Goal: Task Accomplishment & Management: Use online tool/utility

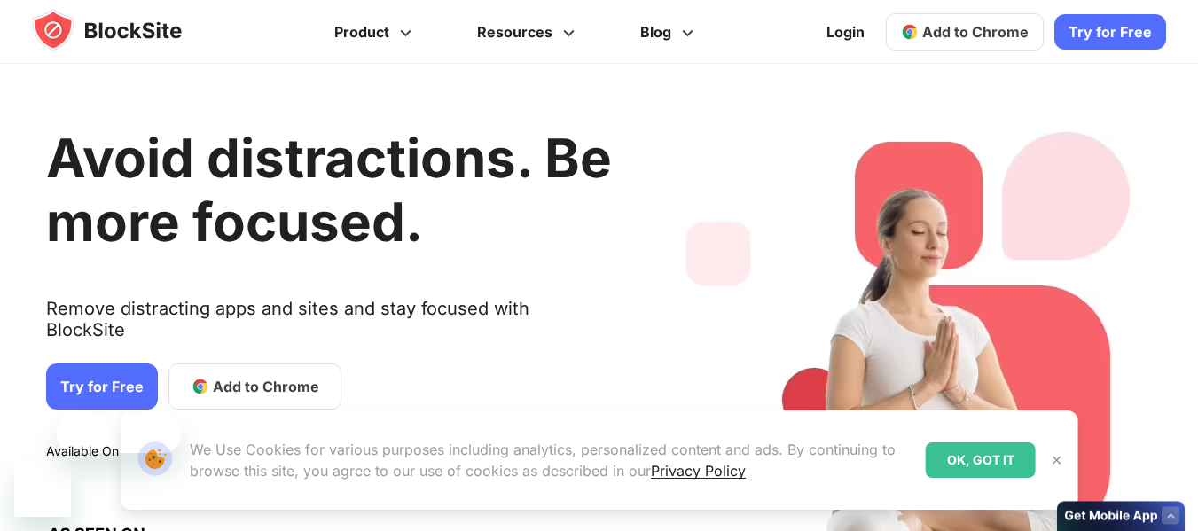
click at [1065, 458] on button at bounding box center [1056, 460] width 23 height 23
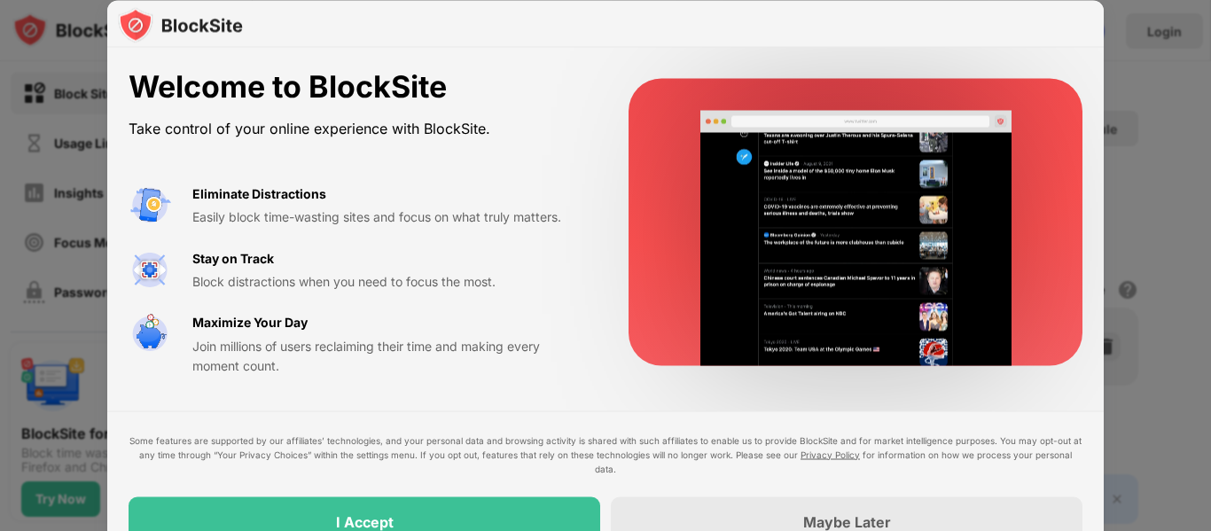
click at [772, 35] on div at bounding box center [605, 24] width 996 height 48
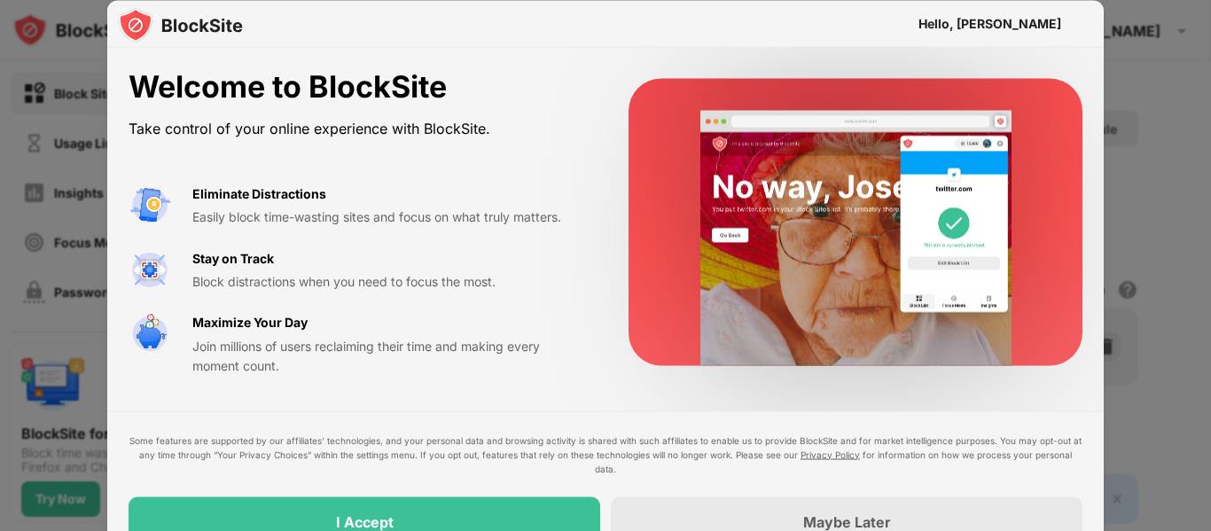
click at [178, 508] on div "I Accept" at bounding box center [365, 521] width 472 height 50
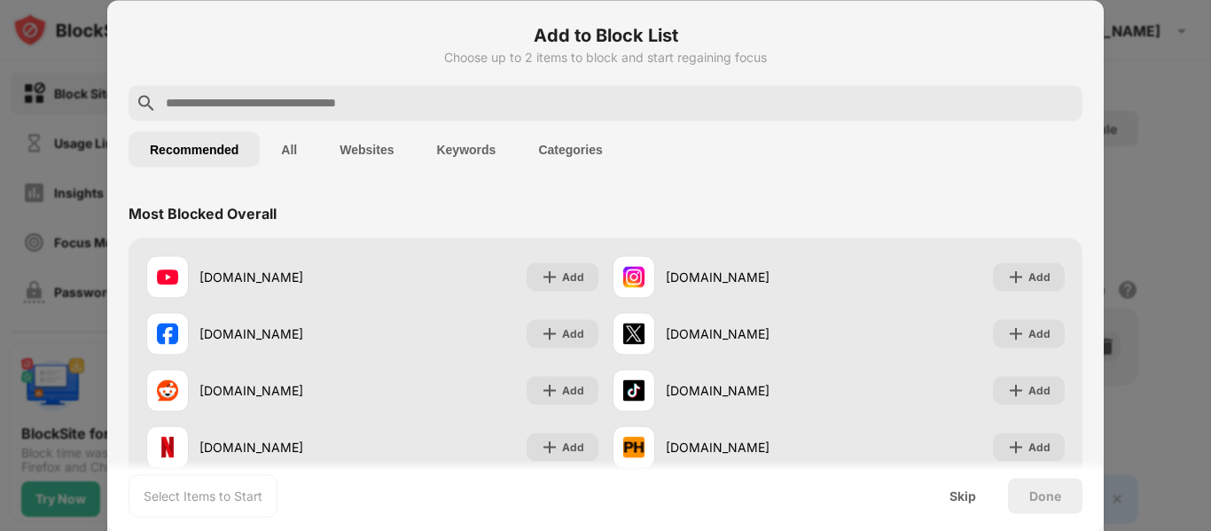
click at [842, 97] on input "text" at bounding box center [619, 102] width 911 height 21
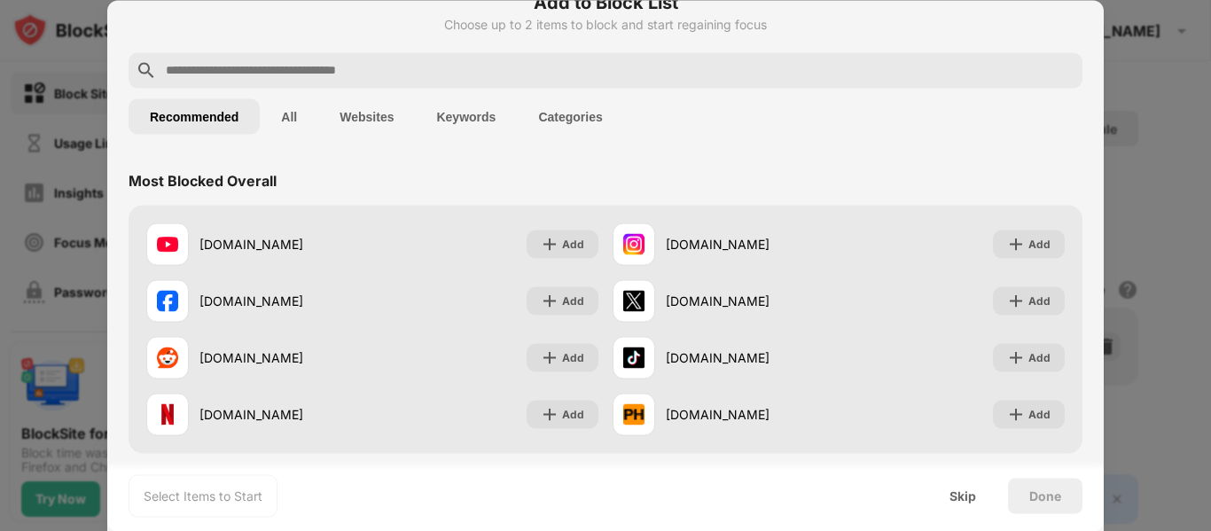
scroll to position [23, 0]
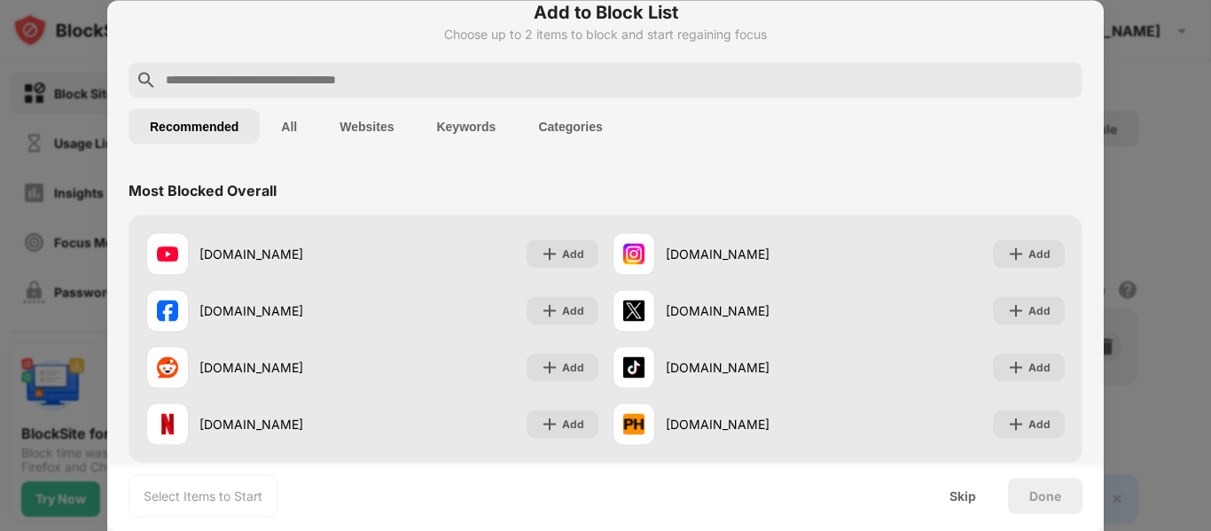
click at [878, 180] on div "Most Blocked Overall" at bounding box center [606, 190] width 954 height 50
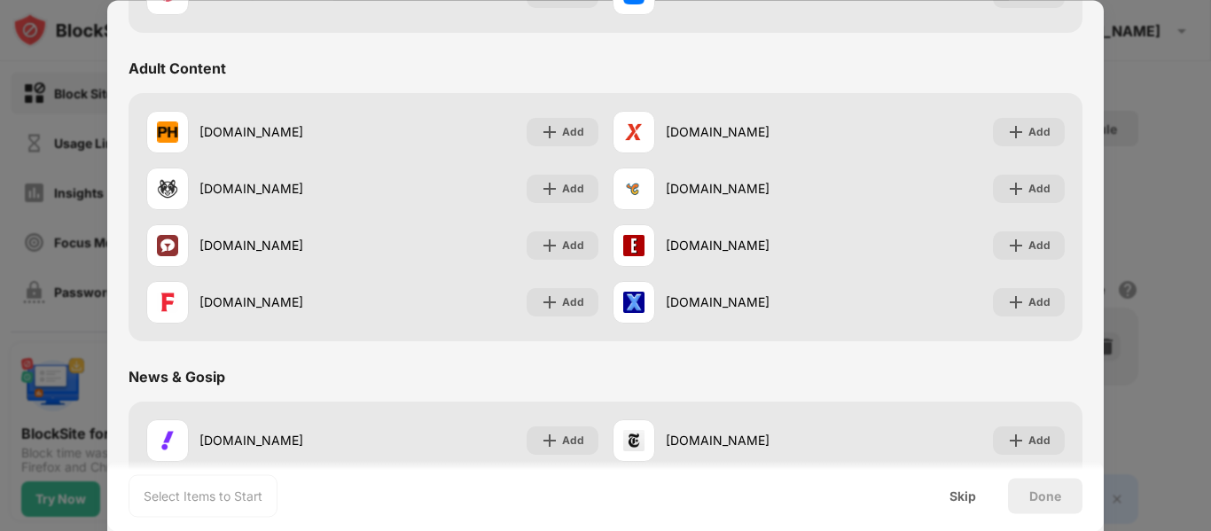
scroll to position [764, 0]
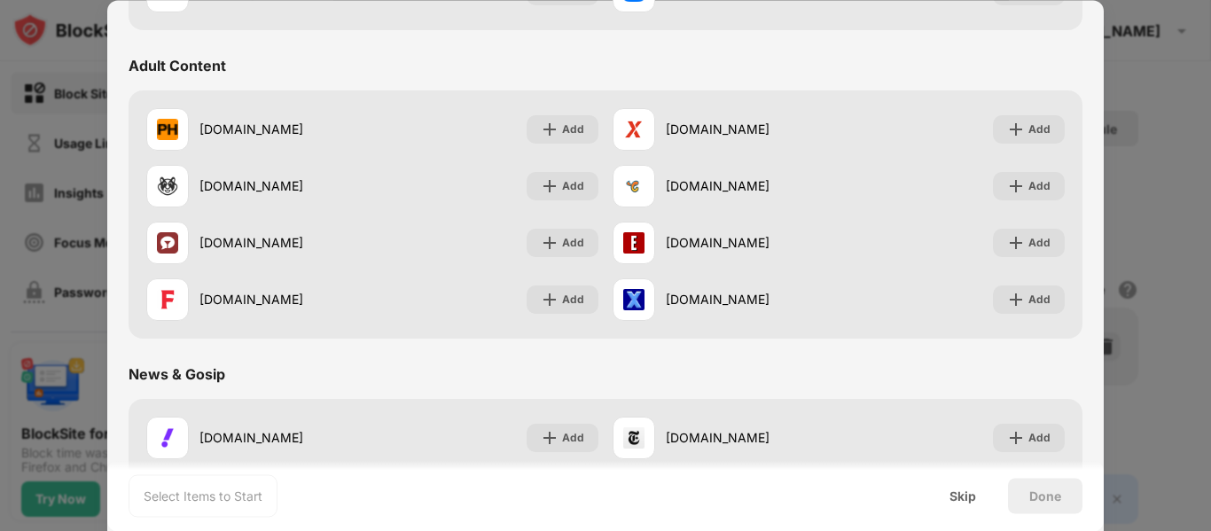
click at [1020, 372] on div "News & Gosip" at bounding box center [606, 374] width 954 height 50
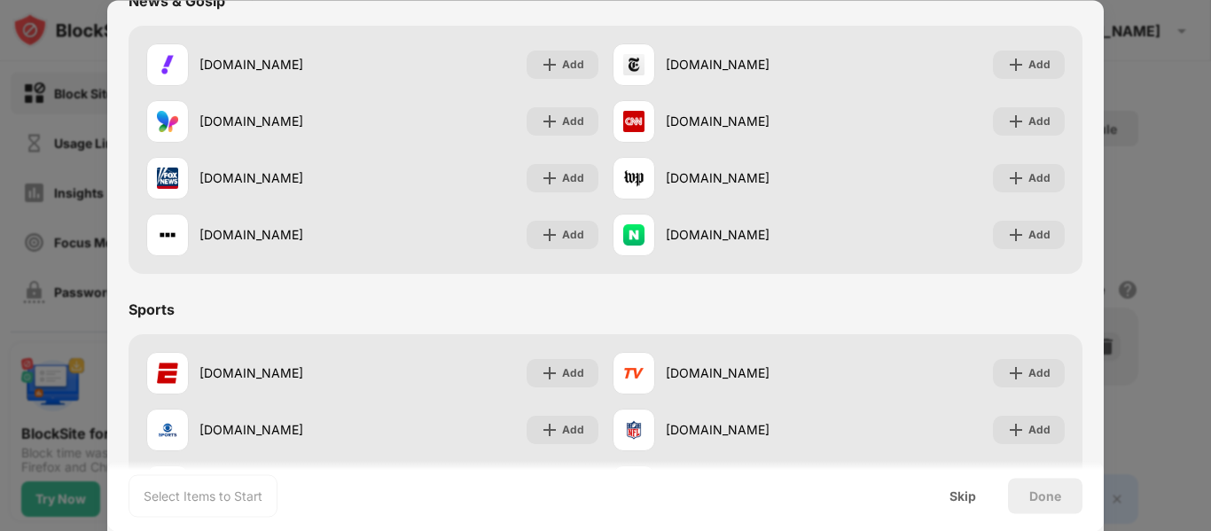
scroll to position [1105, 0]
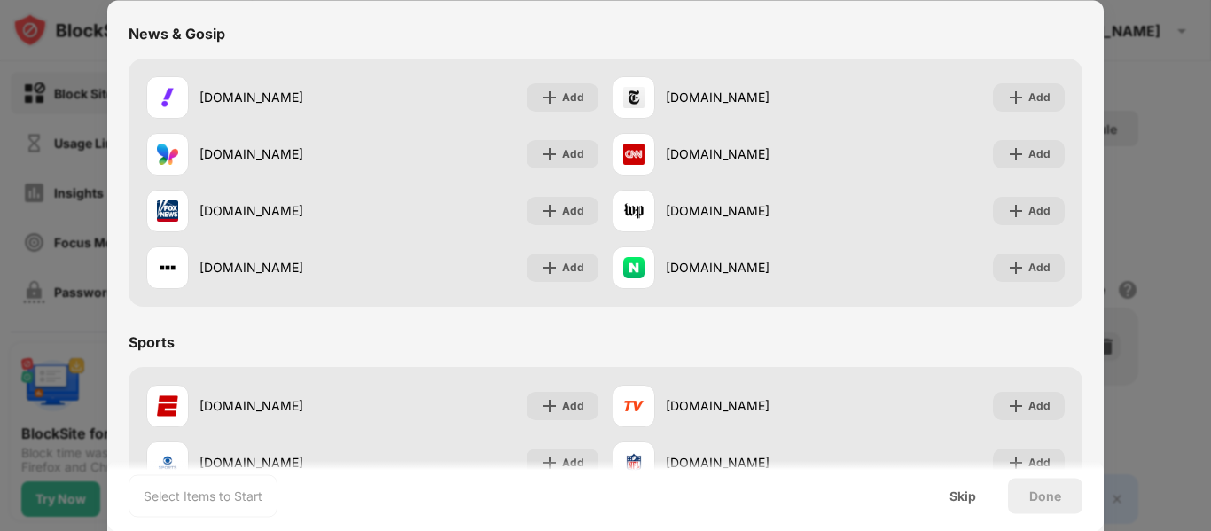
click at [1034, 350] on div "Sports" at bounding box center [606, 342] width 954 height 50
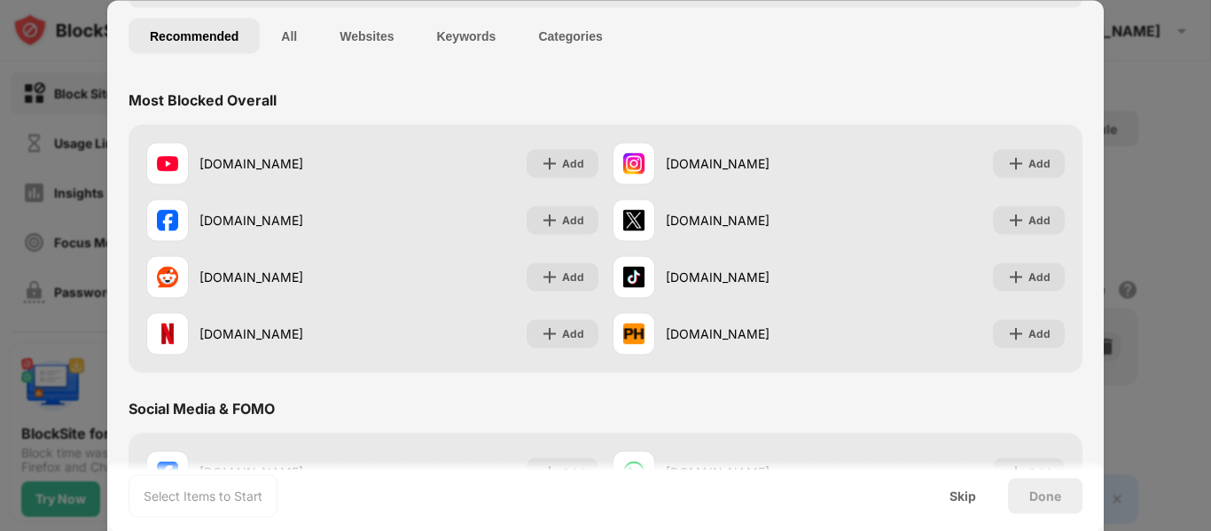
scroll to position [0, 0]
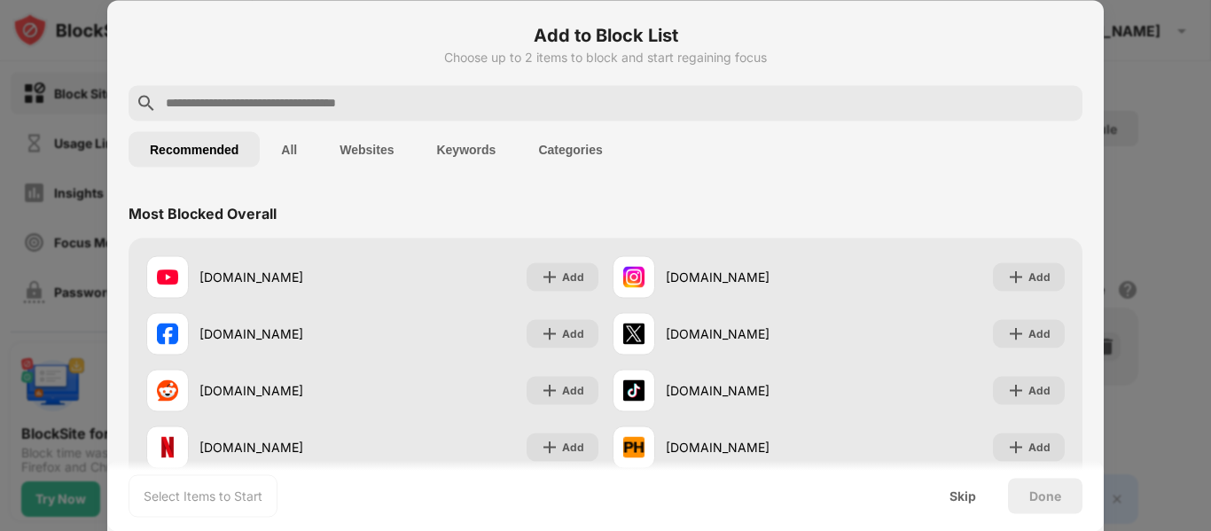
click at [236, 105] on input "text" at bounding box center [619, 102] width 911 height 21
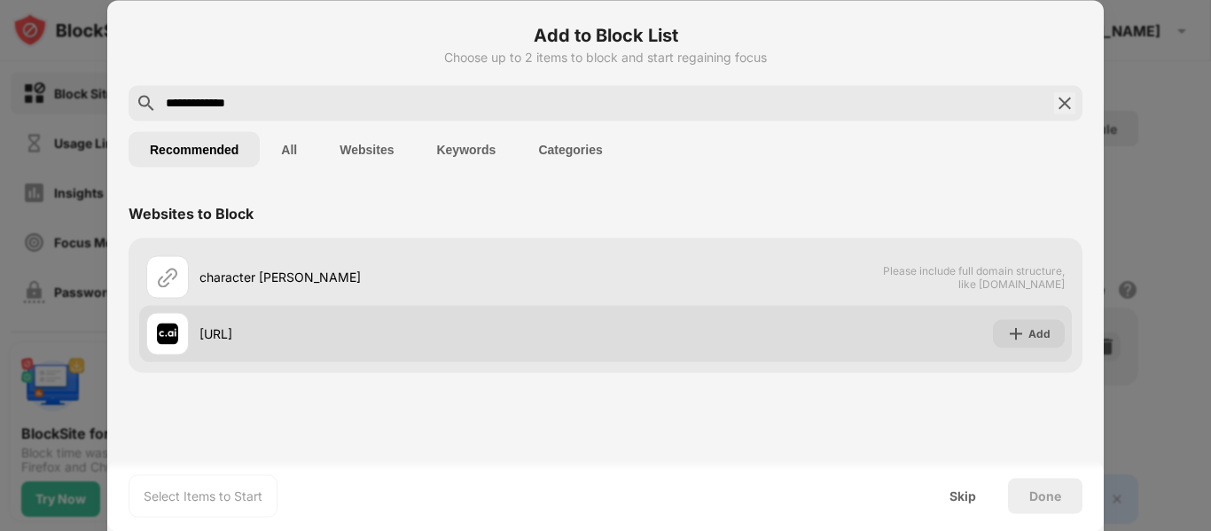
type input "**********"
click at [1027, 342] on div "Add" at bounding box center [1029, 333] width 72 height 28
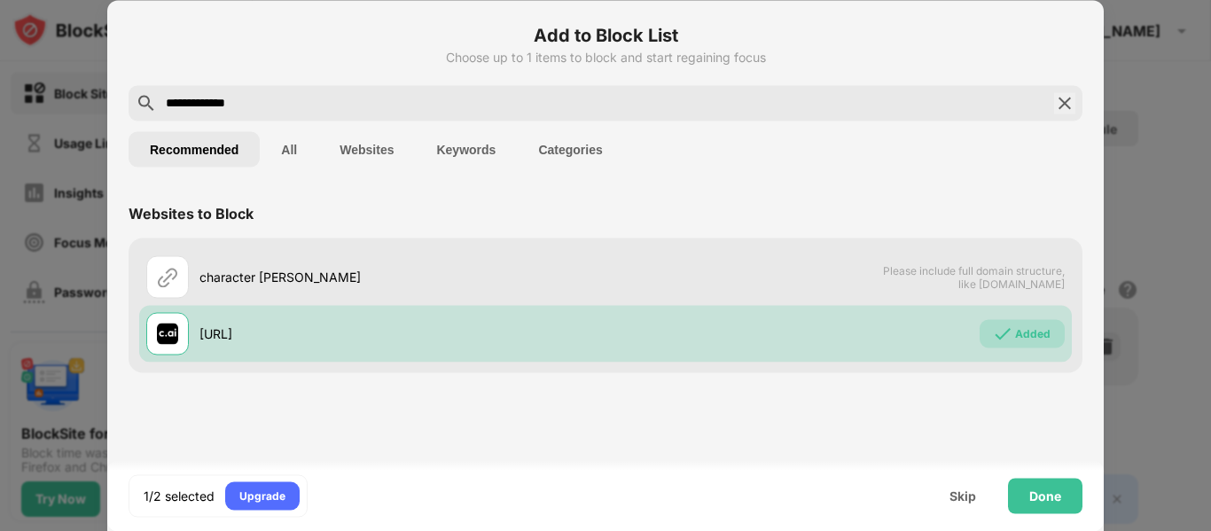
click at [1065, 110] on img at bounding box center [1064, 102] width 21 height 21
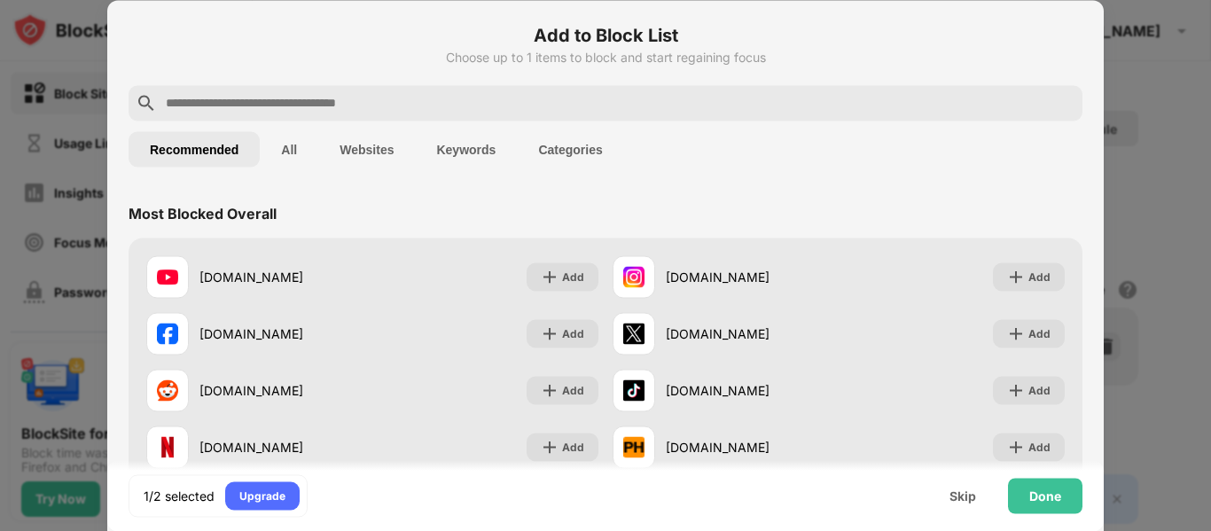
click at [694, 105] on input "text" at bounding box center [619, 102] width 911 height 21
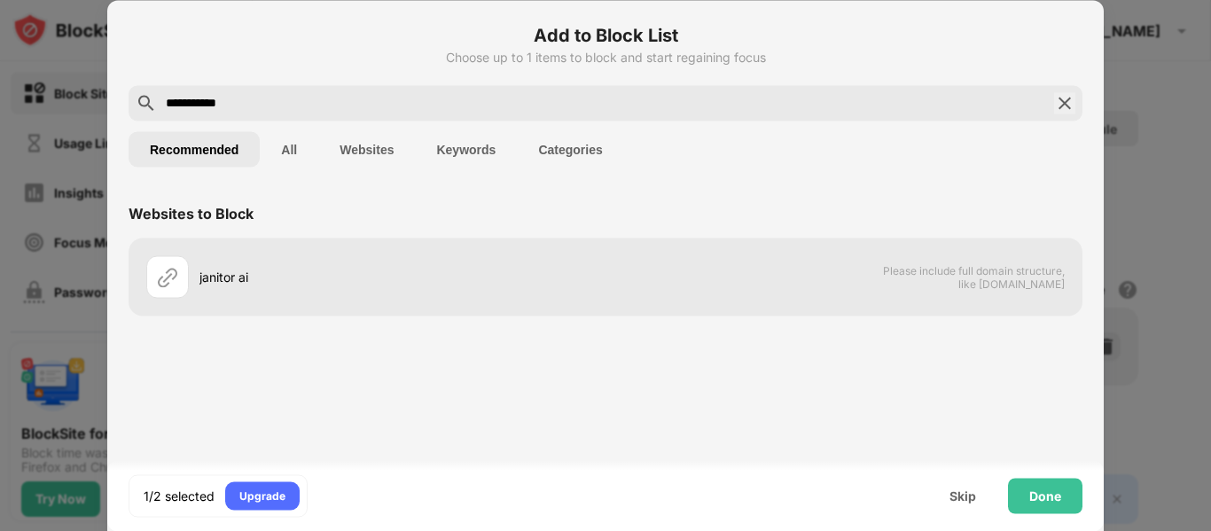
click at [926, 359] on div "Websites to Block janitor ai Please include full domain structure, like [DOMAIN…" at bounding box center [605, 338] width 996 height 301
click at [736, 99] on input "**********" at bounding box center [605, 102] width 883 height 21
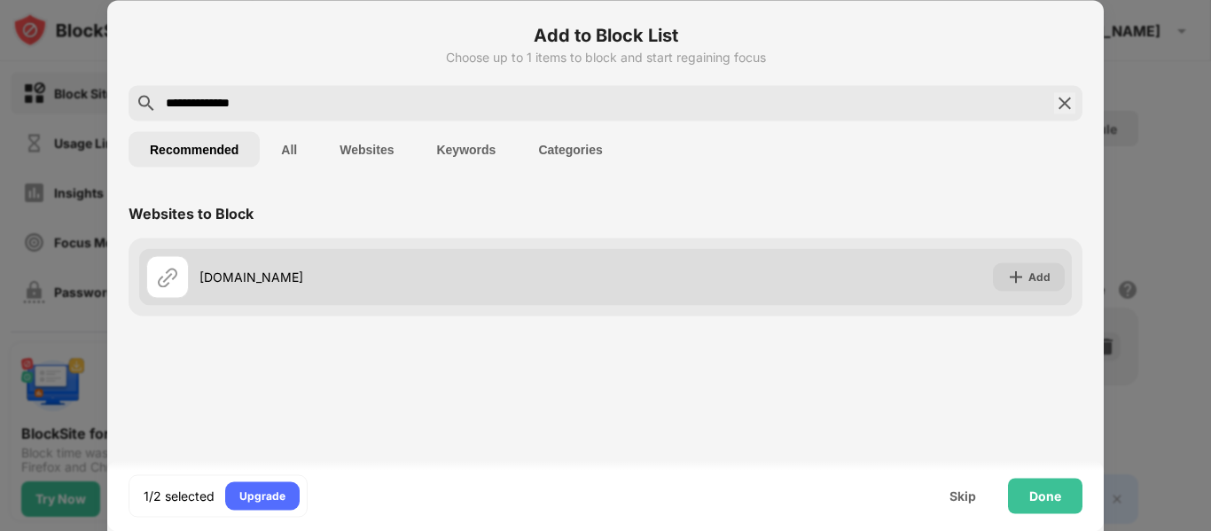
type input "**********"
click at [1020, 284] on img at bounding box center [1016, 277] width 18 height 18
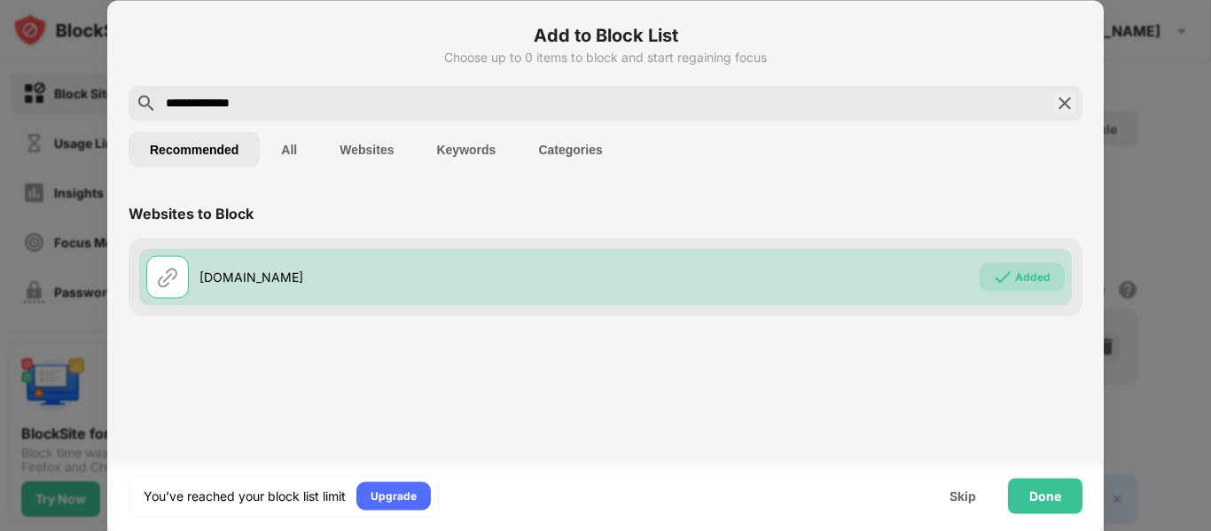
click at [1066, 92] on img at bounding box center [1064, 102] width 21 height 21
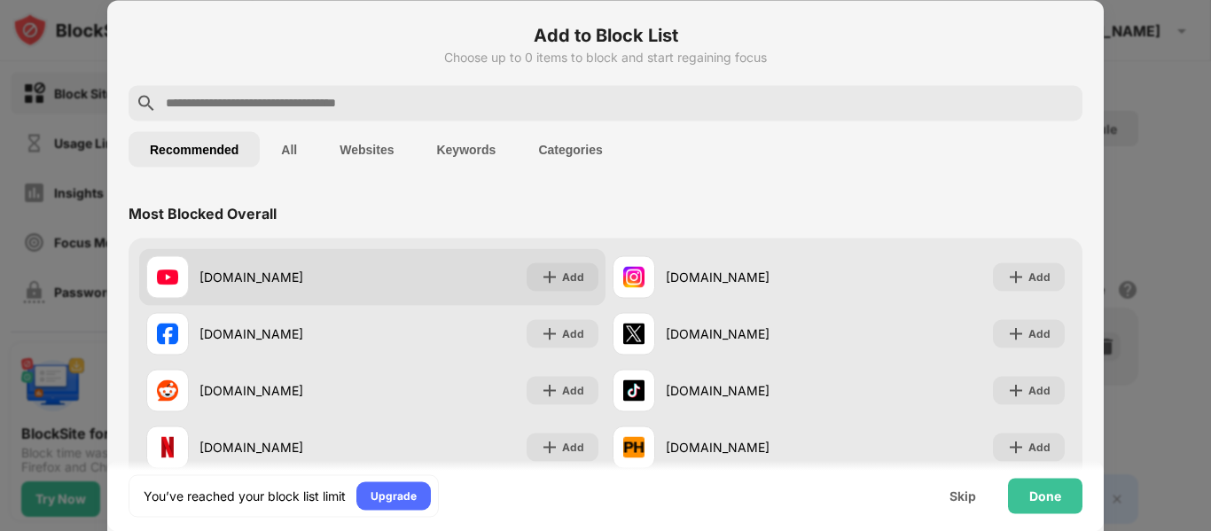
click at [574, 269] on div "Add" at bounding box center [573, 277] width 22 height 18
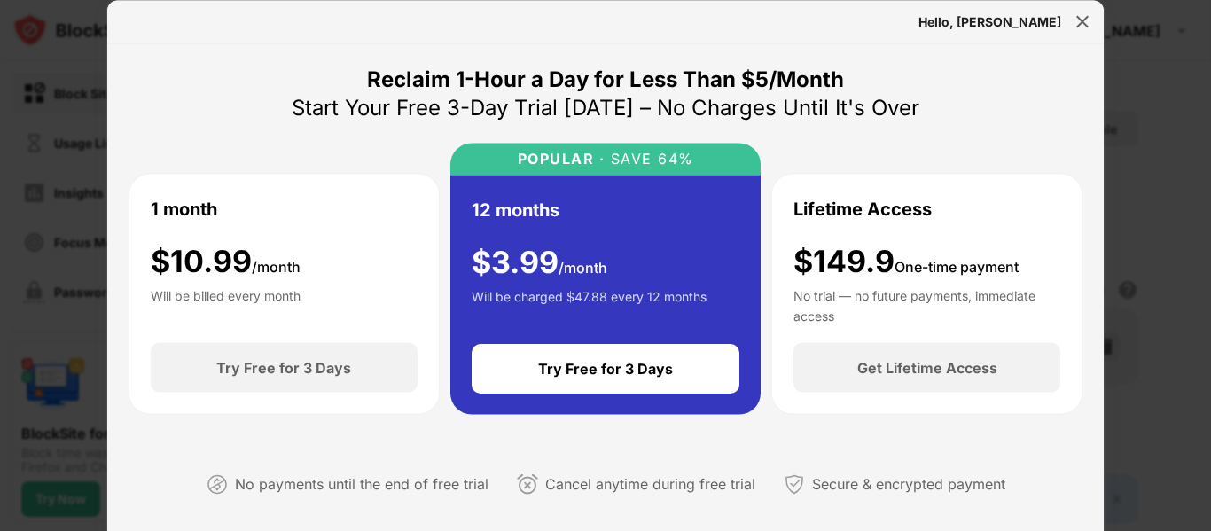
click at [1085, 28] on img at bounding box center [1083, 21] width 18 height 18
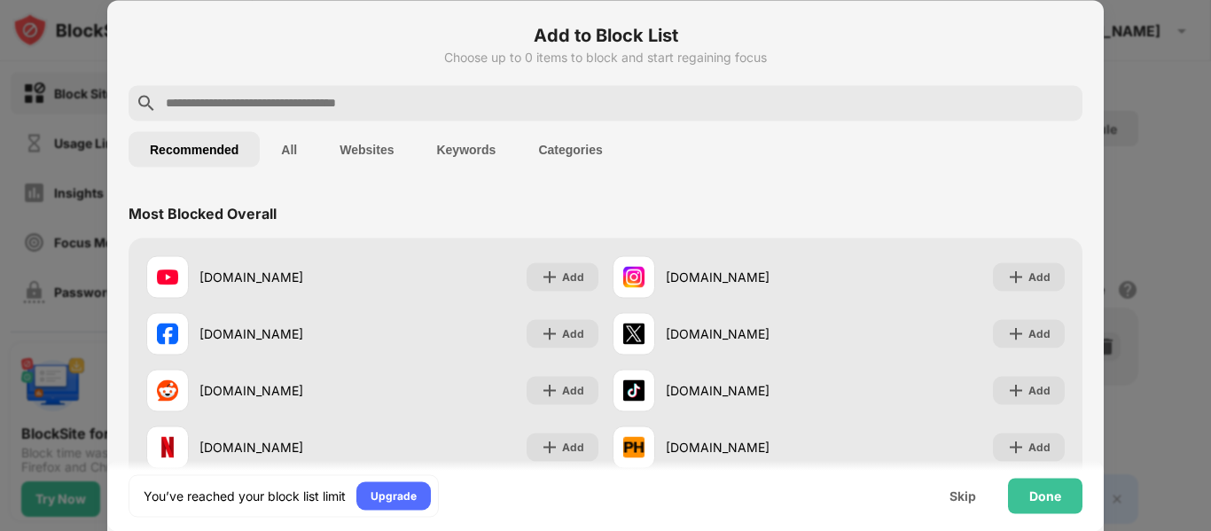
click at [1025, 497] on div "Done" at bounding box center [1045, 495] width 74 height 35
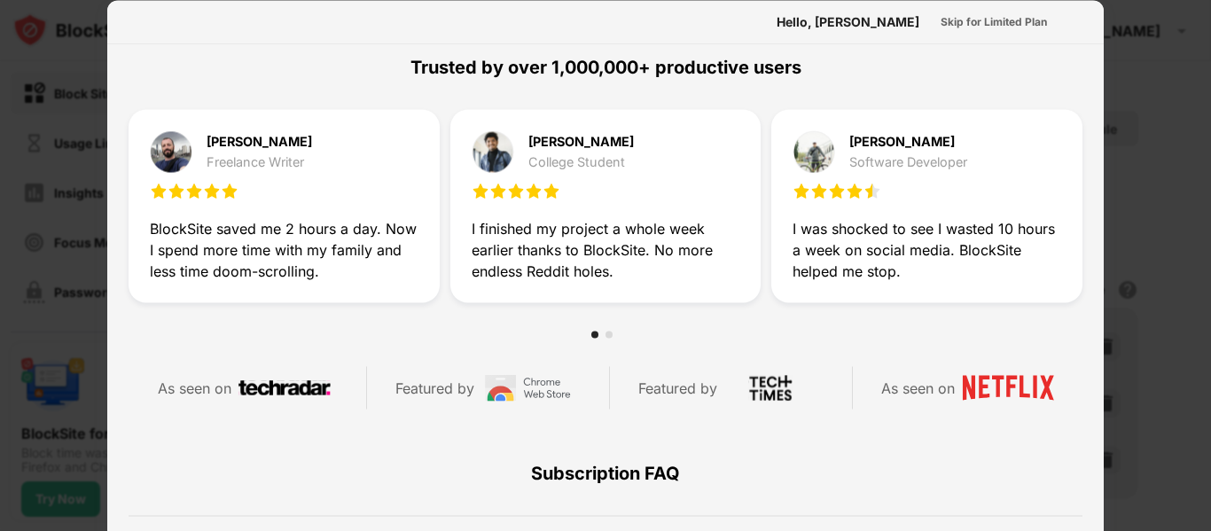
scroll to position [864, 0]
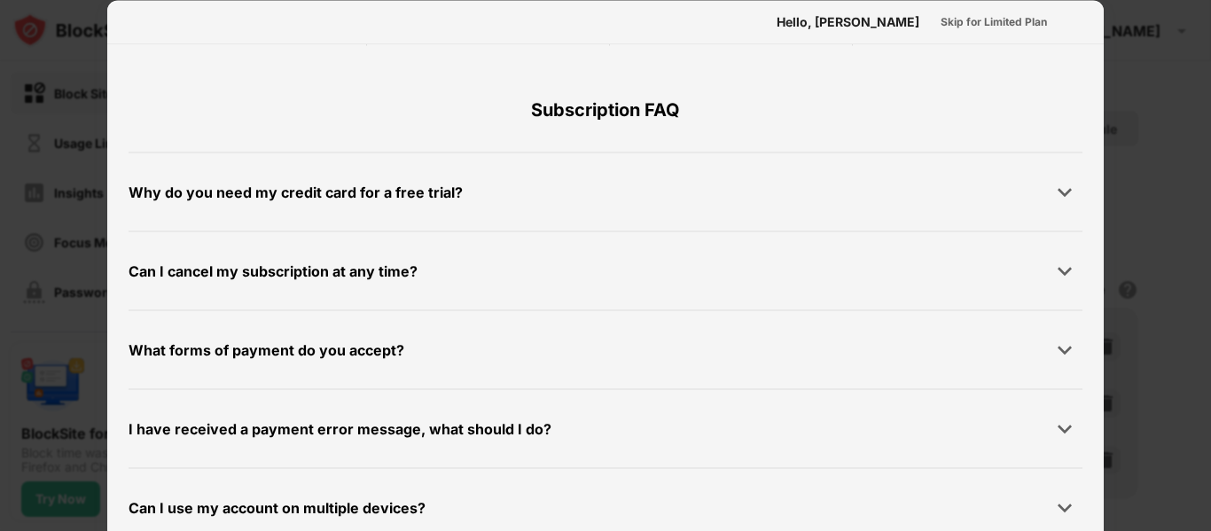
click at [1123, 324] on div at bounding box center [605, 265] width 1211 height 531
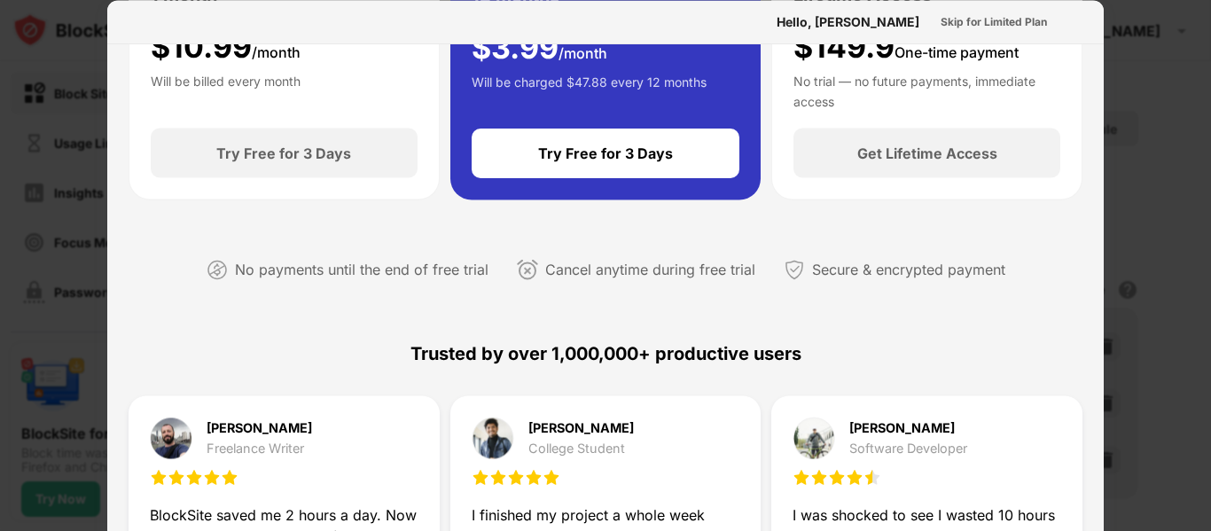
scroll to position [0, 0]
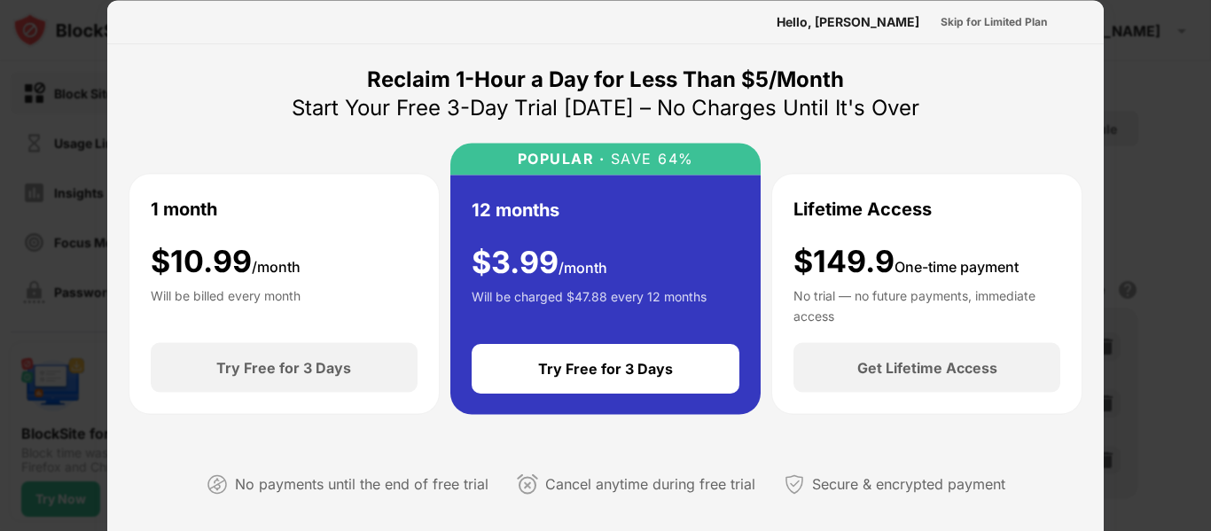
click at [1023, 24] on div "Skip for Limited Plan" at bounding box center [994, 21] width 106 height 18
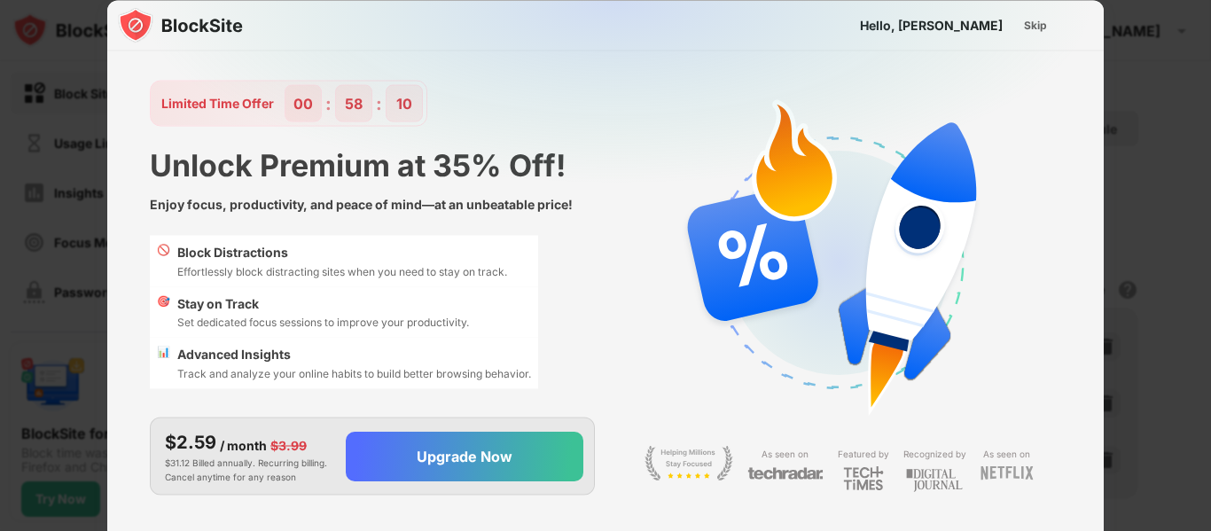
scroll to position [43, 0]
click at [1039, 28] on div "Skip" at bounding box center [1035, 25] width 23 height 18
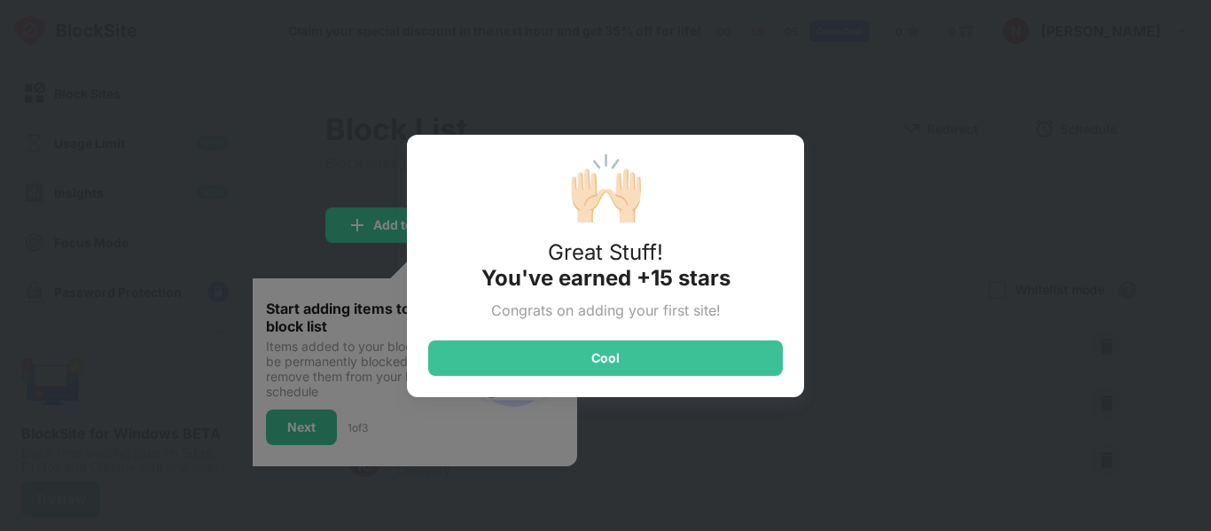
click at [738, 374] on div "Cool" at bounding box center [605, 357] width 355 height 35
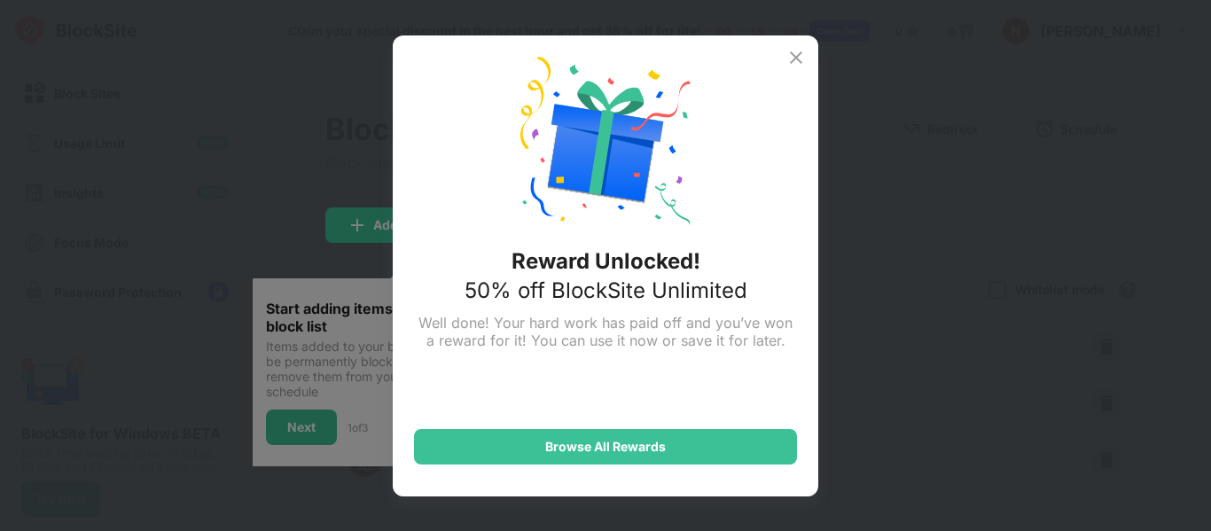
click at [859, 246] on div "Reward Unlocked! 50% off BlockSite Unlimited Well done! Your hard work has paid…" at bounding box center [605, 265] width 1211 height 531
click at [795, 56] on img at bounding box center [795, 57] width 21 height 21
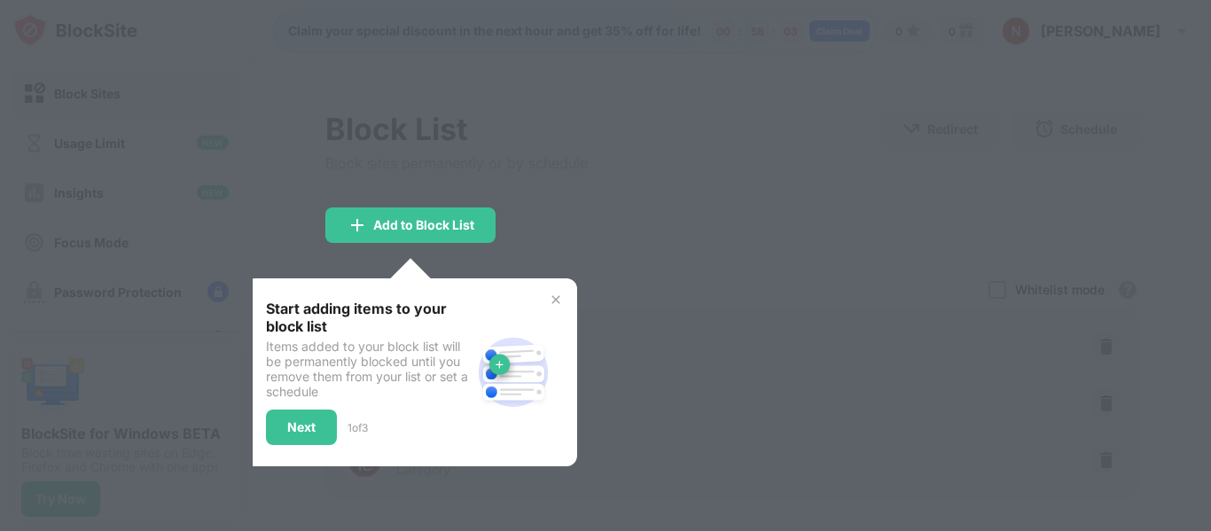
click at [702, 302] on div at bounding box center [605, 265] width 1211 height 531
click at [561, 294] on img at bounding box center [556, 300] width 14 height 14
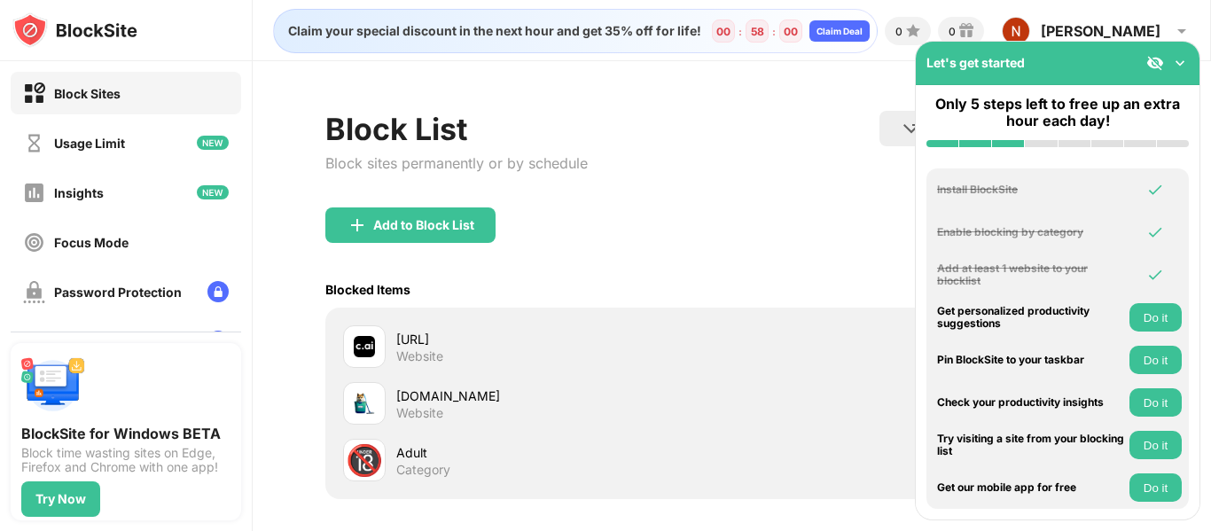
click at [1181, 66] on img at bounding box center [1180, 63] width 18 height 18
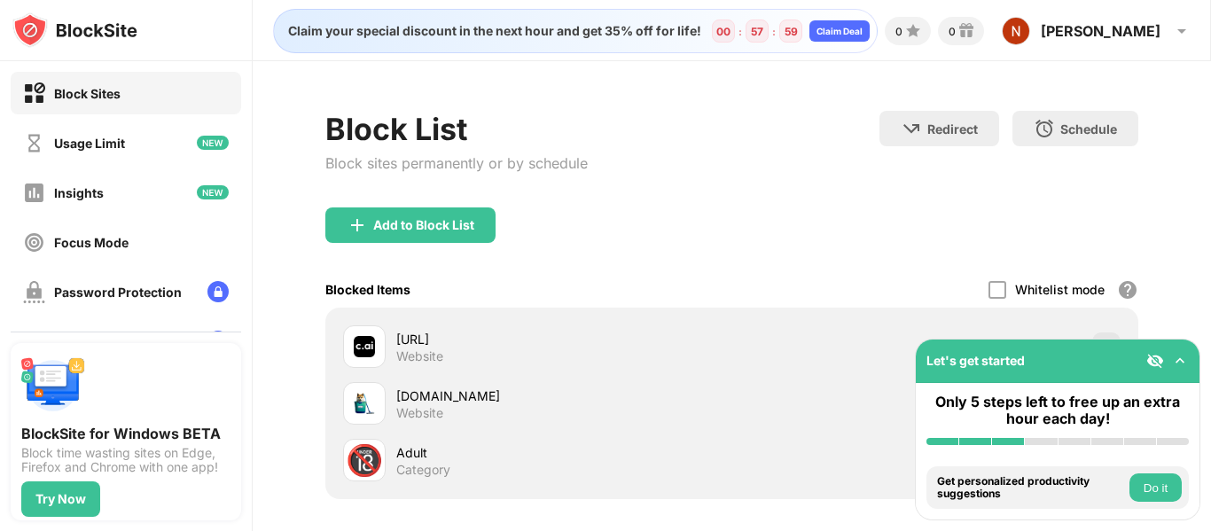
click at [1179, 365] on img at bounding box center [1180, 361] width 18 height 18
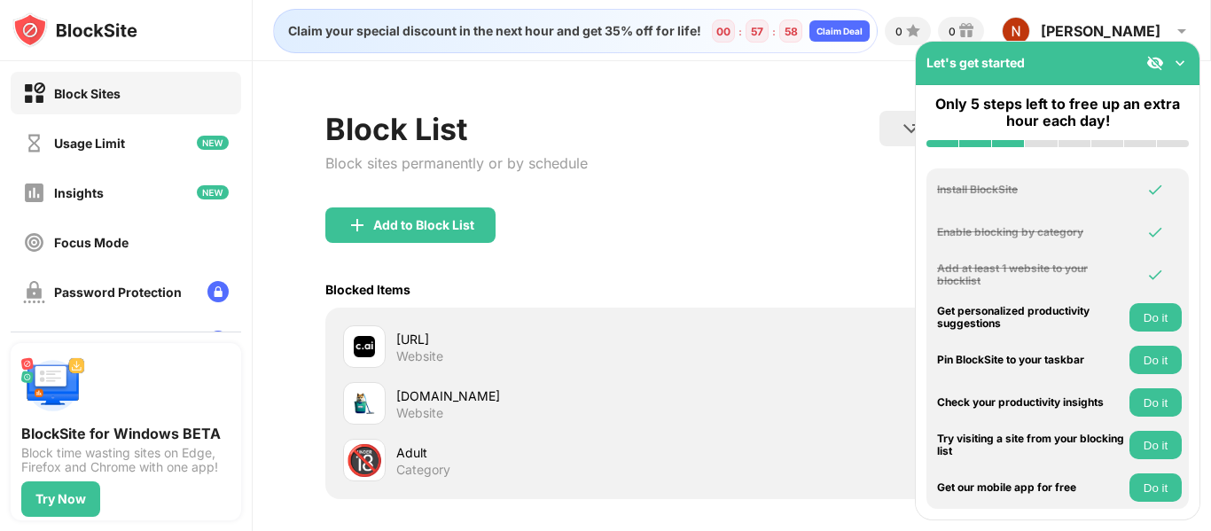
click at [814, 230] on div "Add to Block List" at bounding box center [731, 239] width 813 height 64
click at [1176, 67] on img at bounding box center [1180, 63] width 18 height 18
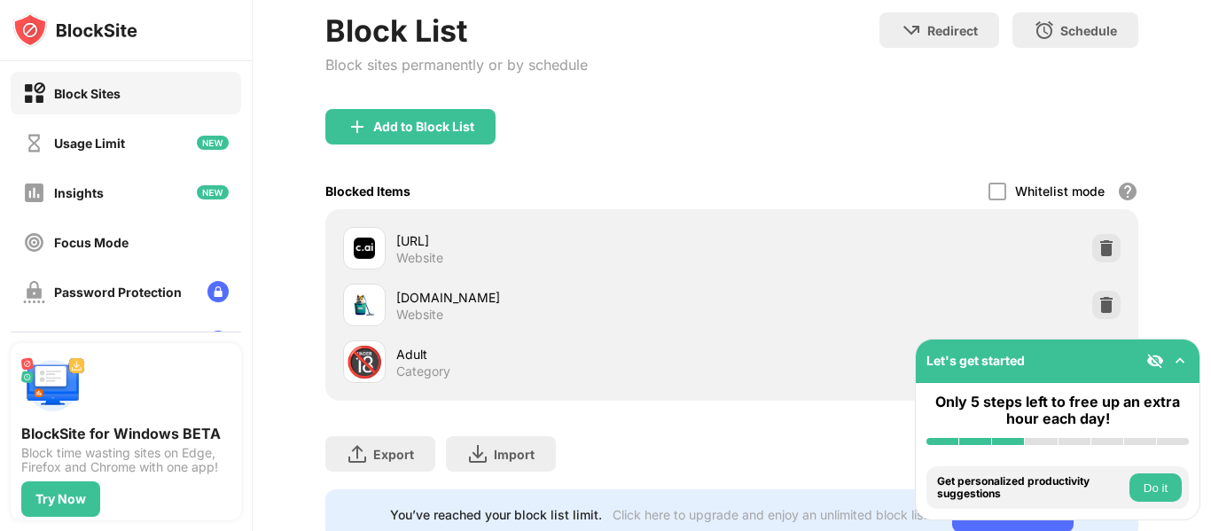
scroll to position [169, 0]
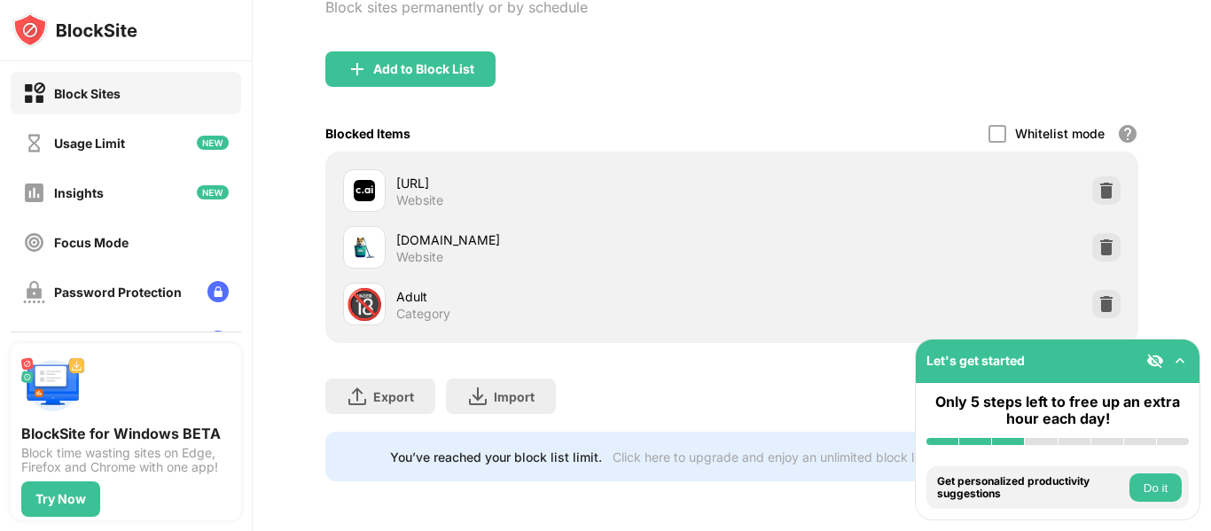
click at [1183, 358] on img at bounding box center [1180, 361] width 18 height 18
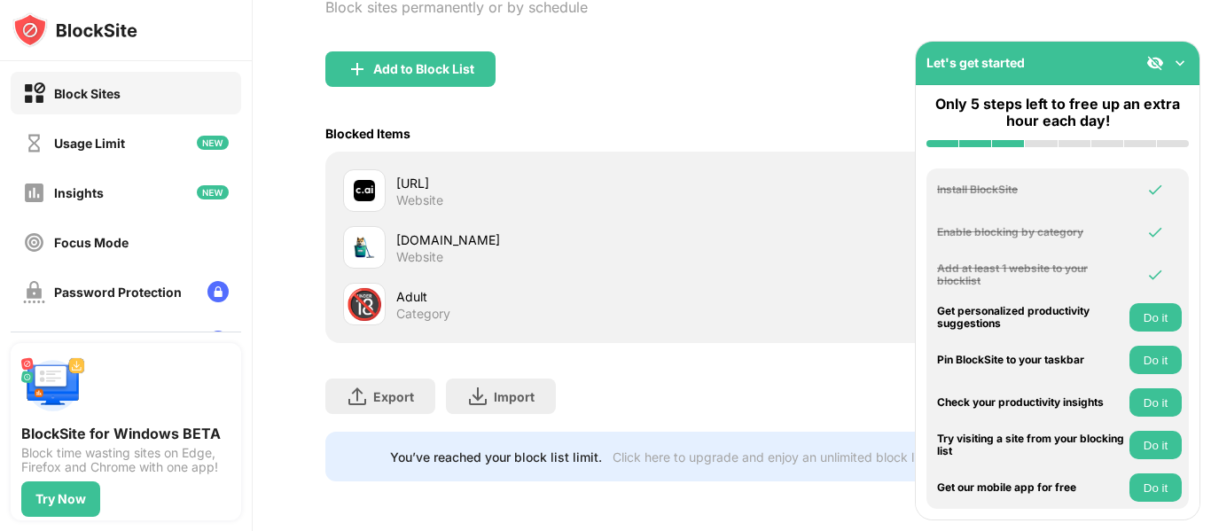
click at [812, 90] on div "Add to Block List" at bounding box center [731, 83] width 813 height 64
click at [1184, 65] on img at bounding box center [1180, 63] width 18 height 18
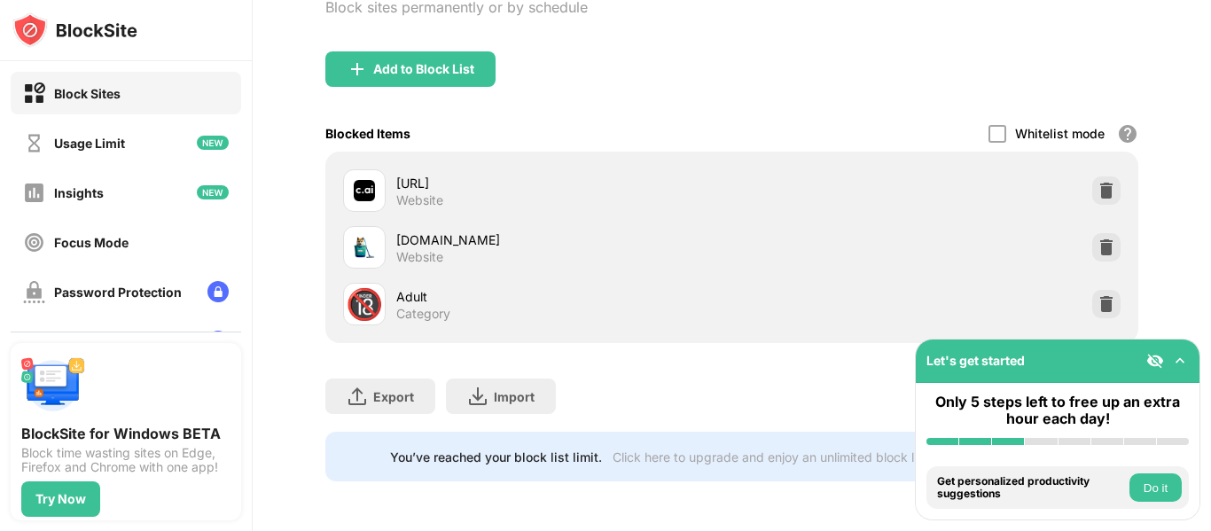
click at [1160, 360] on img at bounding box center [1155, 361] width 18 height 18
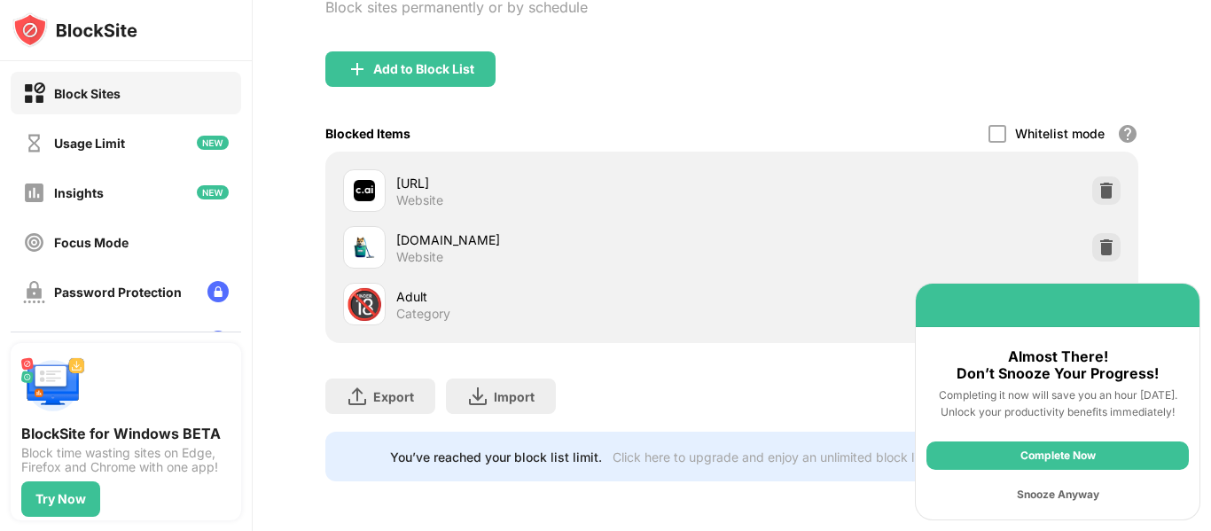
click at [1080, 466] on div "Complete Now" at bounding box center [1057, 455] width 262 height 28
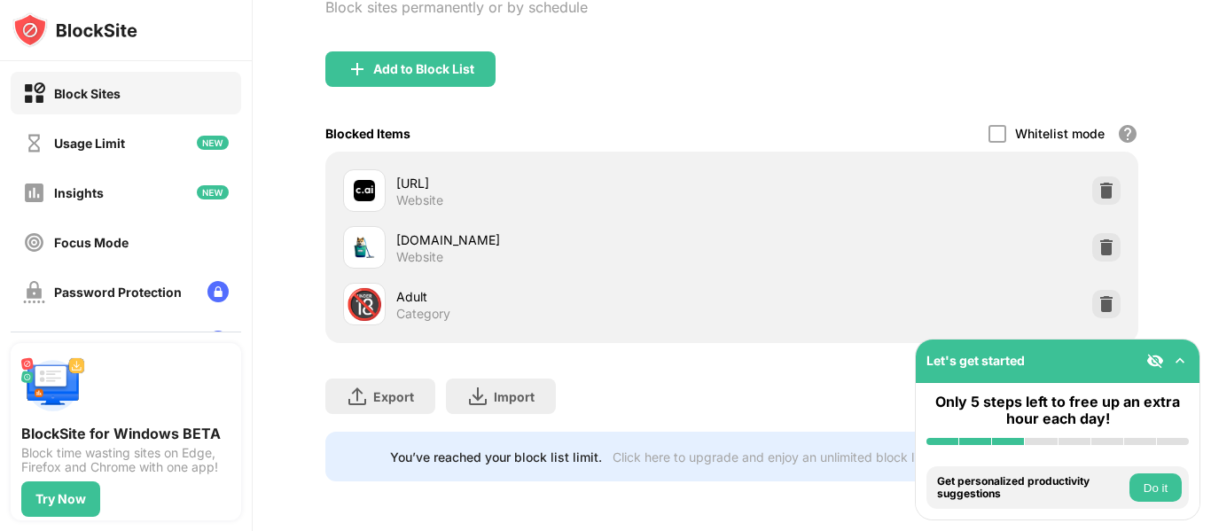
click at [1183, 367] on img at bounding box center [1180, 361] width 18 height 18
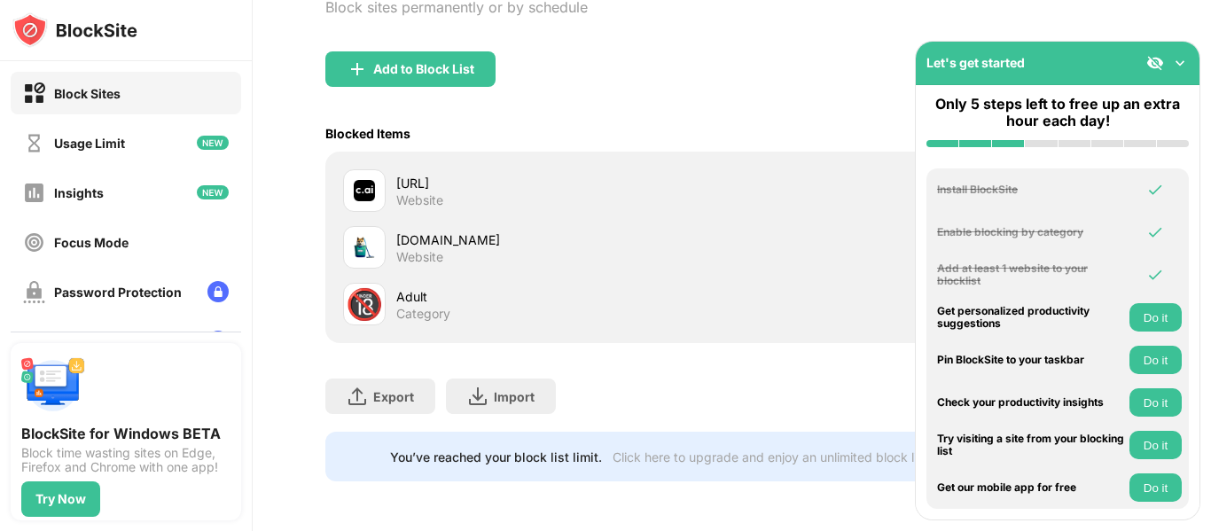
click at [1175, 69] on img at bounding box center [1180, 63] width 18 height 18
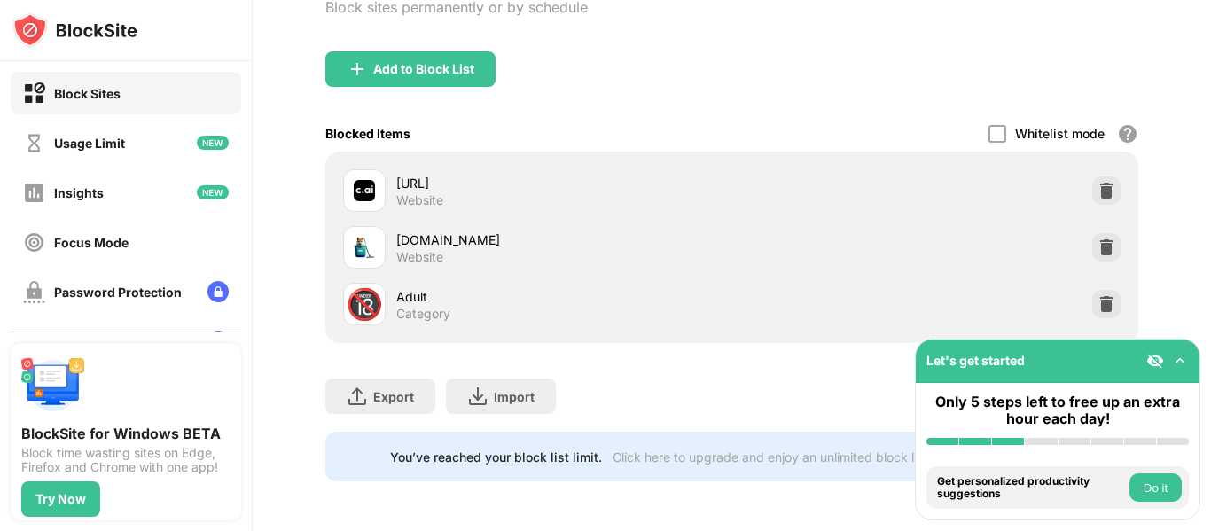
click at [1150, 359] on img at bounding box center [1155, 361] width 18 height 18
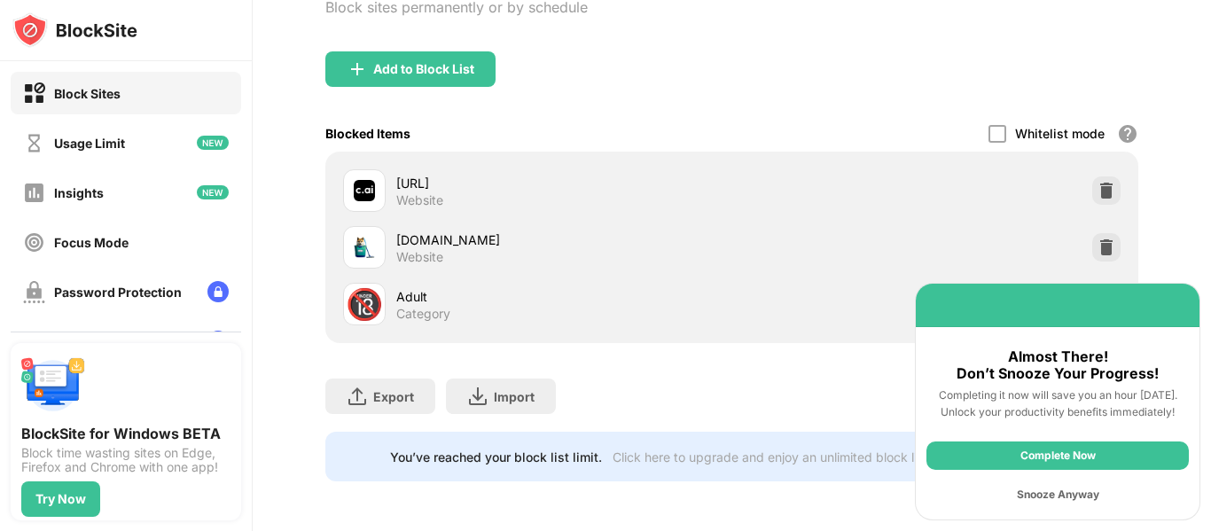
click at [1065, 498] on div "Snooze Anyway" at bounding box center [1057, 494] width 262 height 28
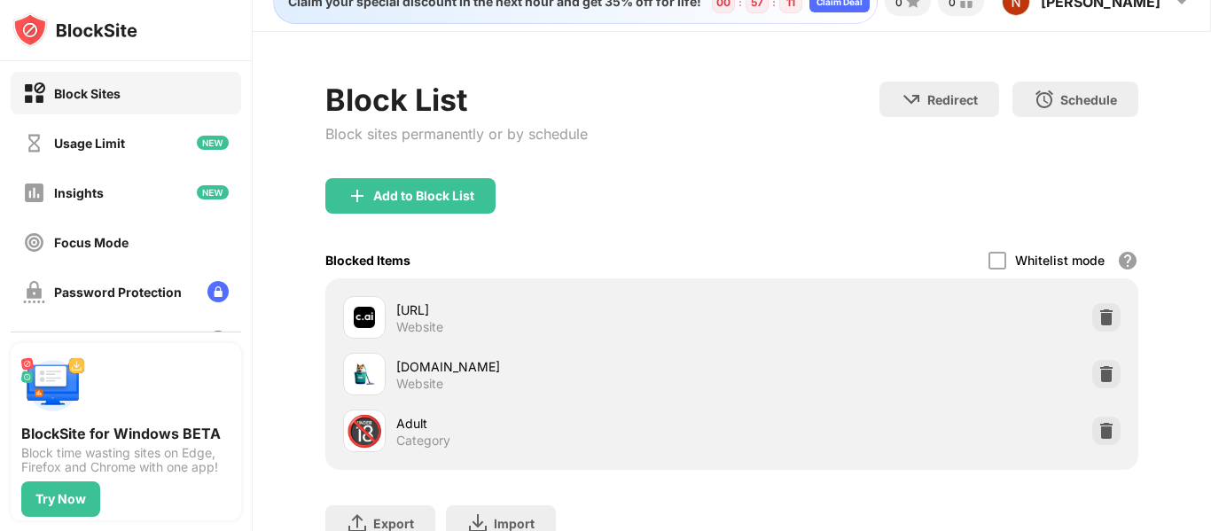
scroll to position [0, 0]
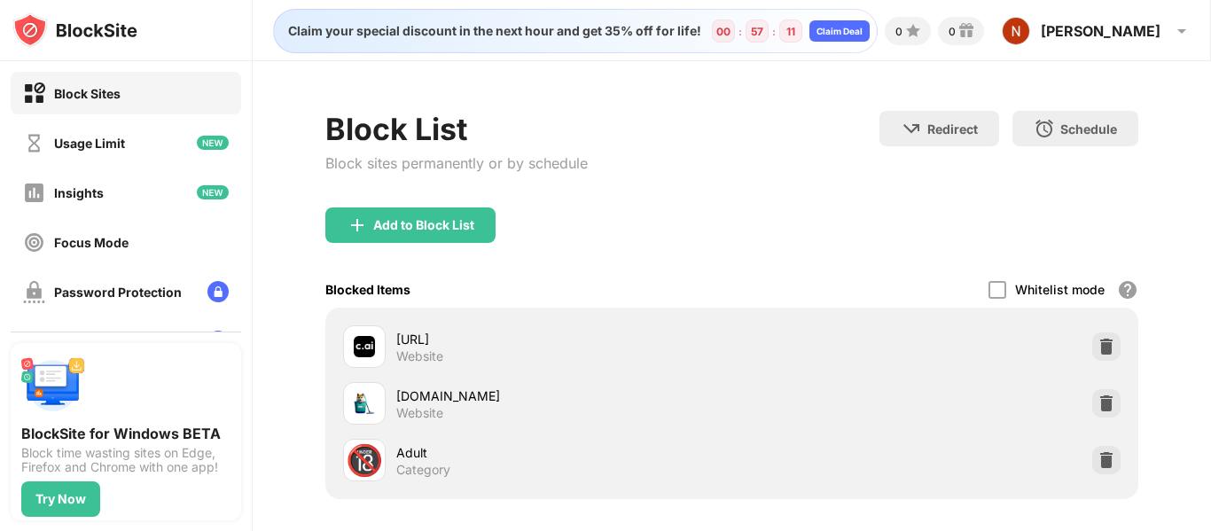
click at [74, 136] on div "Usage Limit" at bounding box center [89, 143] width 71 height 15
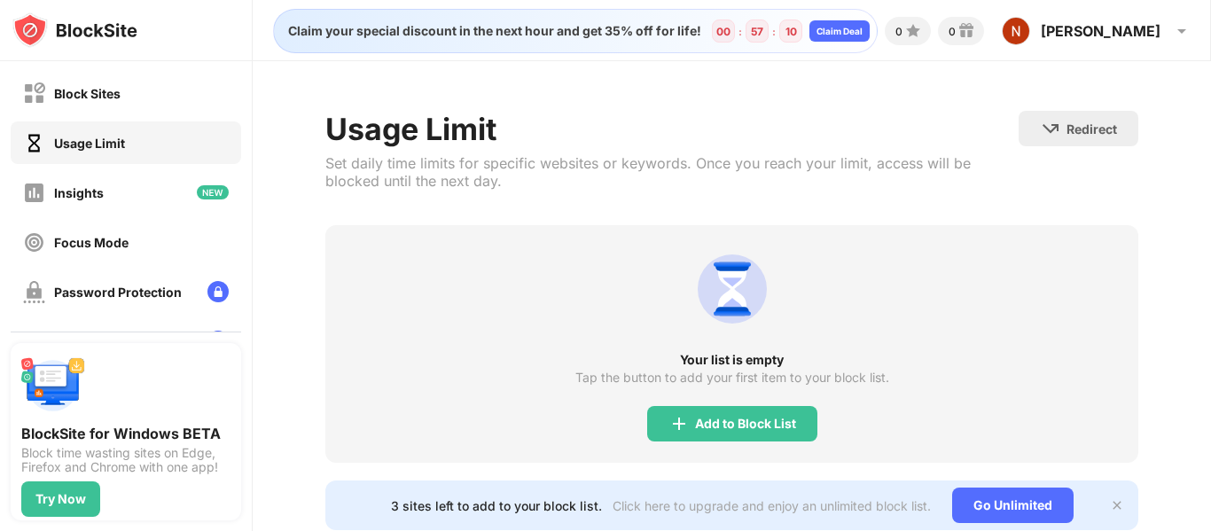
click at [59, 197] on div "Insights" at bounding box center [79, 192] width 50 height 15
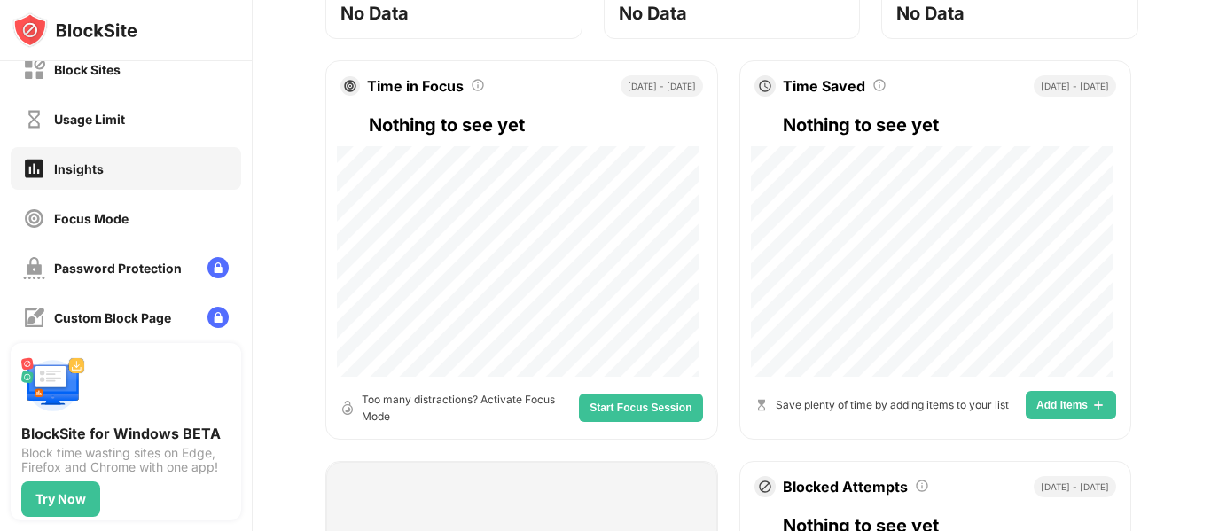
scroll to position [269, 0]
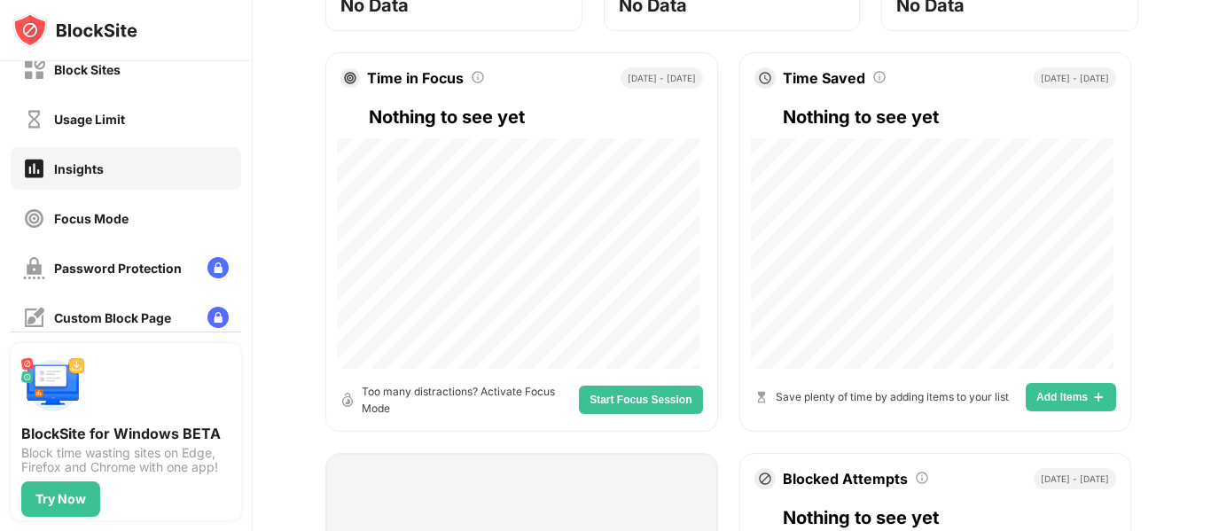
click at [59, 208] on div "Focus Mode" at bounding box center [75, 218] width 105 height 22
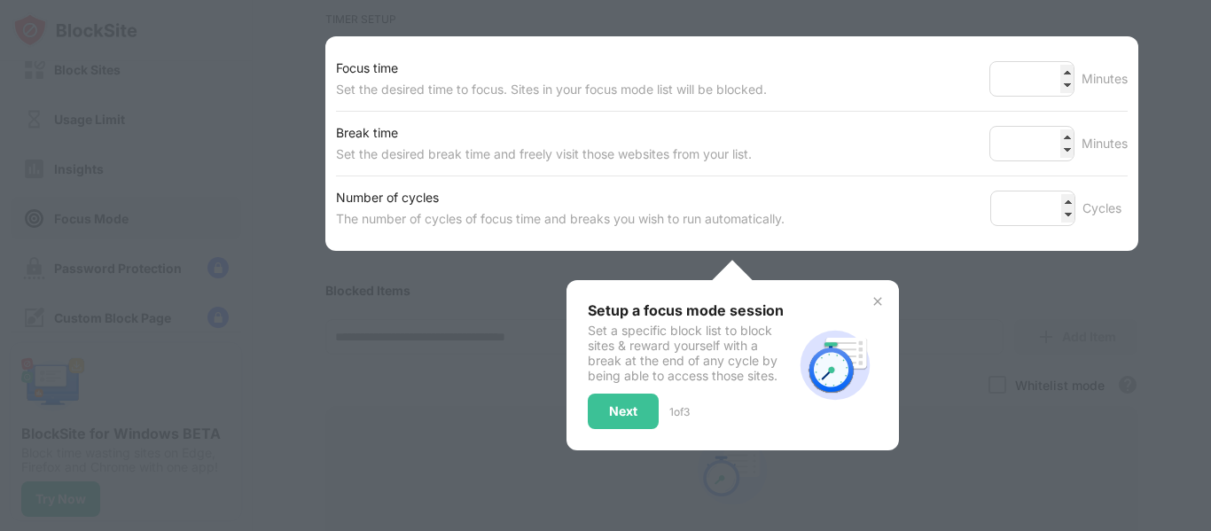
click at [71, 264] on div at bounding box center [605, 265] width 1211 height 531
click at [1082, 379] on div at bounding box center [605, 265] width 1211 height 531
click at [1133, 340] on div at bounding box center [605, 265] width 1211 height 531
click at [609, 418] on div "Next" at bounding box center [623, 411] width 28 height 14
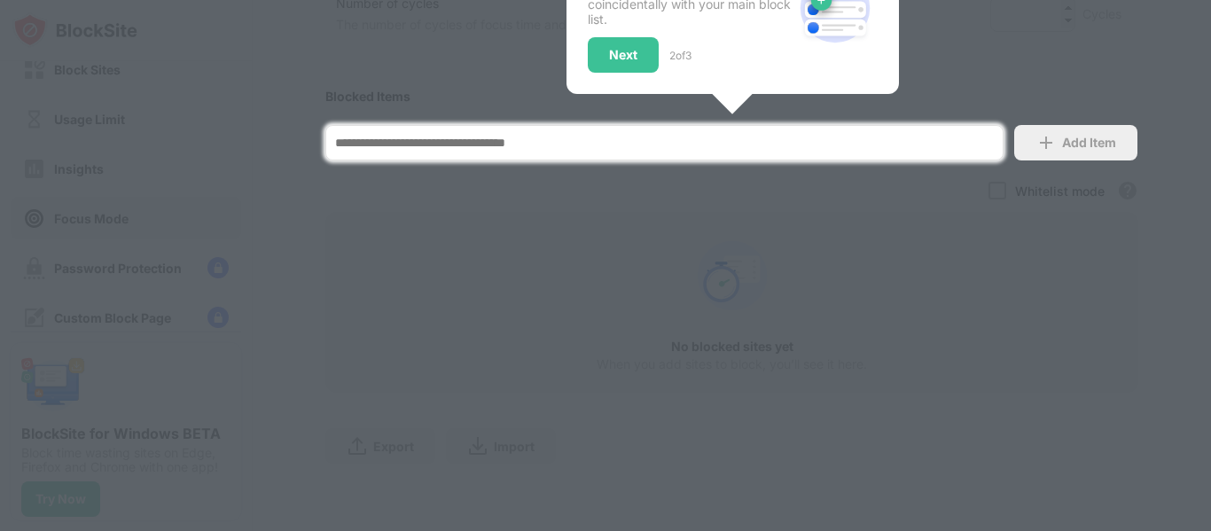
scroll to position [477, 0]
click at [873, 251] on div at bounding box center [605, 265] width 1211 height 531
click at [609, 48] on div "Next" at bounding box center [623, 55] width 28 height 14
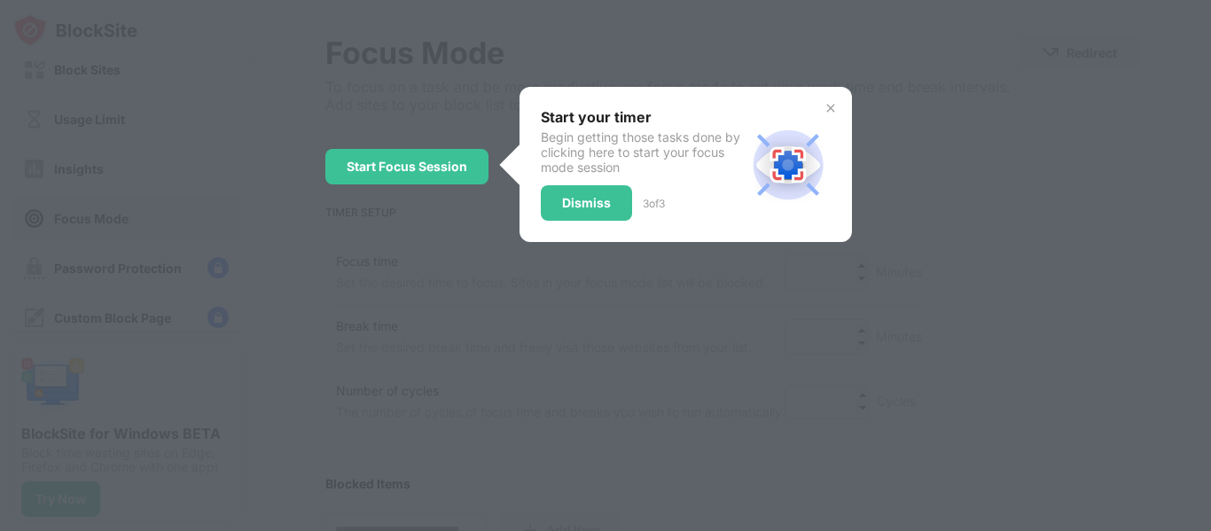
scroll to position [12, 0]
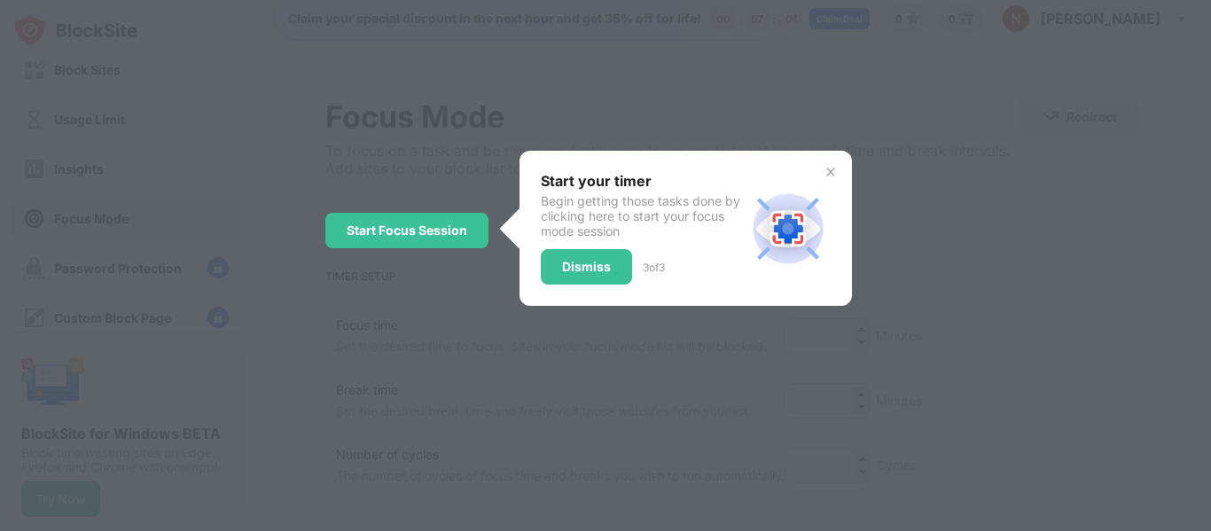
click at [371, 230] on div "Start Focus Session" at bounding box center [407, 230] width 121 height 14
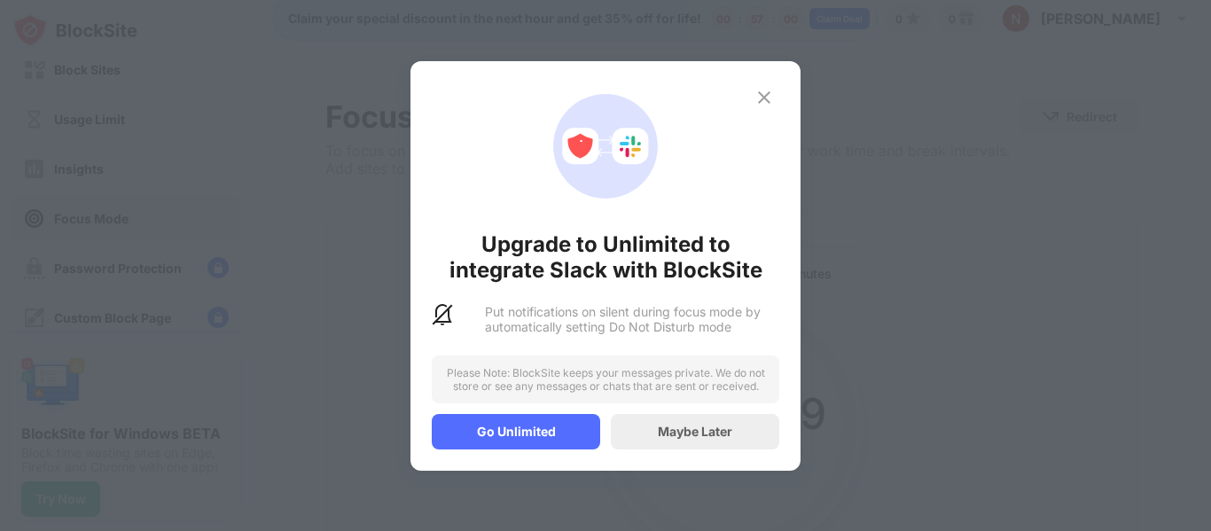
click at [962, 254] on div "Upgrade to Unlimited to integrate Slack with BlockSite Put notifications on sil…" at bounding box center [605, 265] width 1211 height 531
click at [772, 92] on img at bounding box center [763, 97] width 21 height 21
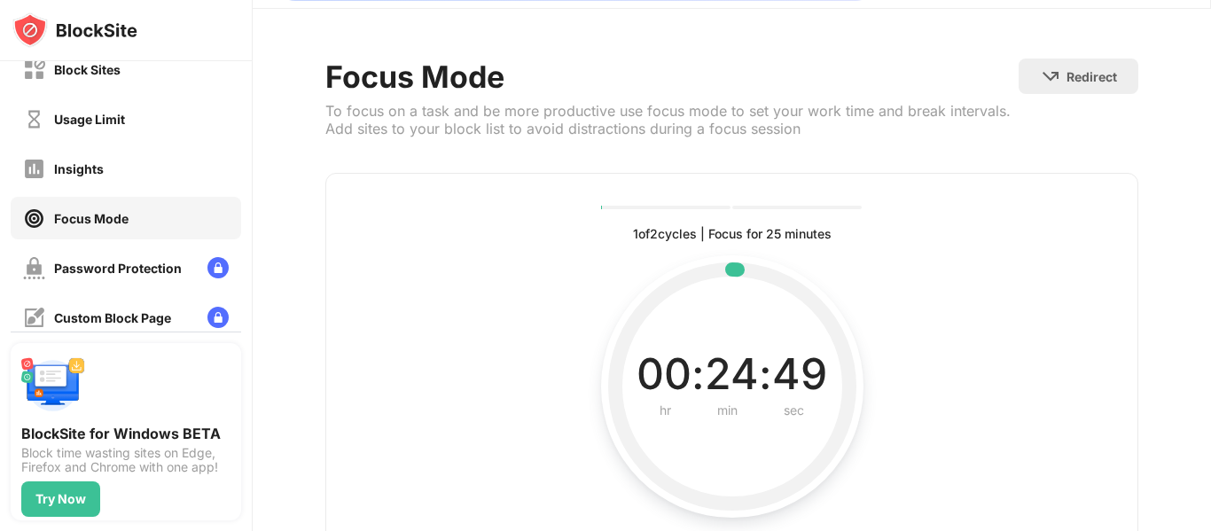
scroll to position [202, 0]
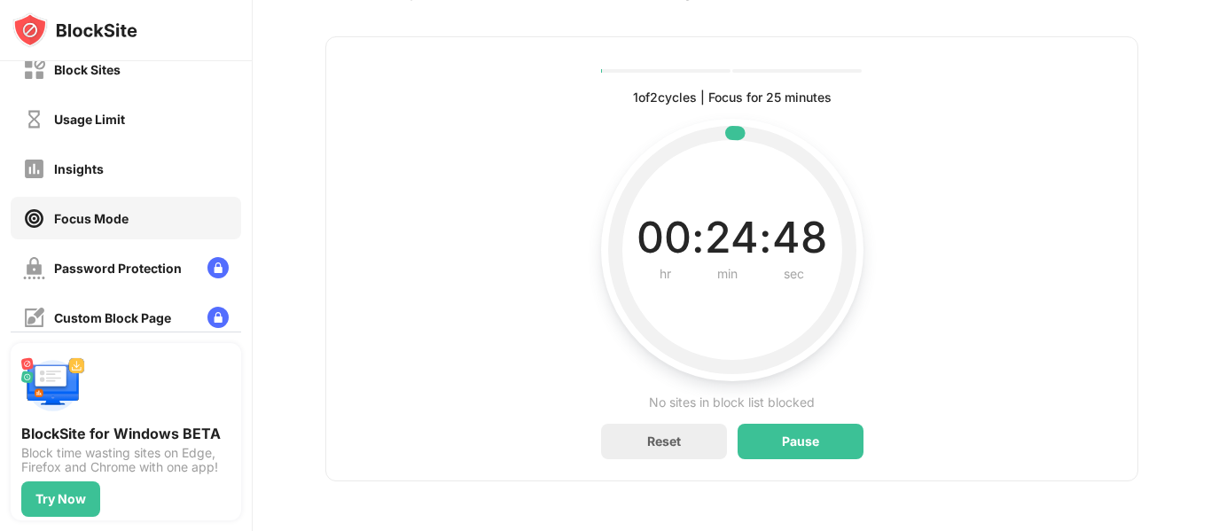
click at [786, 441] on div "Pause" at bounding box center [801, 441] width 126 height 35
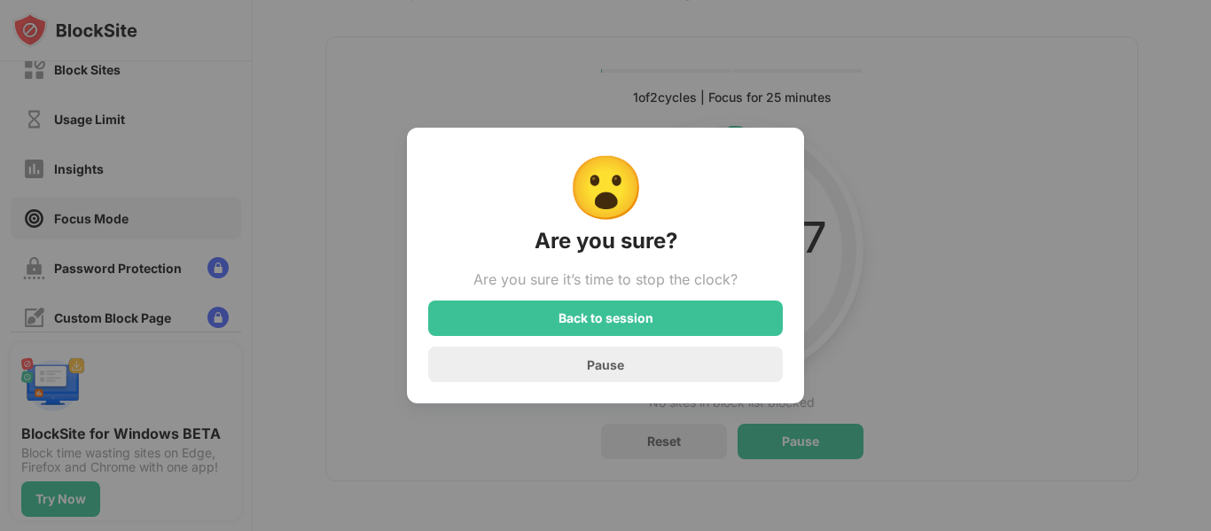
click at [747, 320] on div "Back to session" at bounding box center [605, 318] width 355 height 35
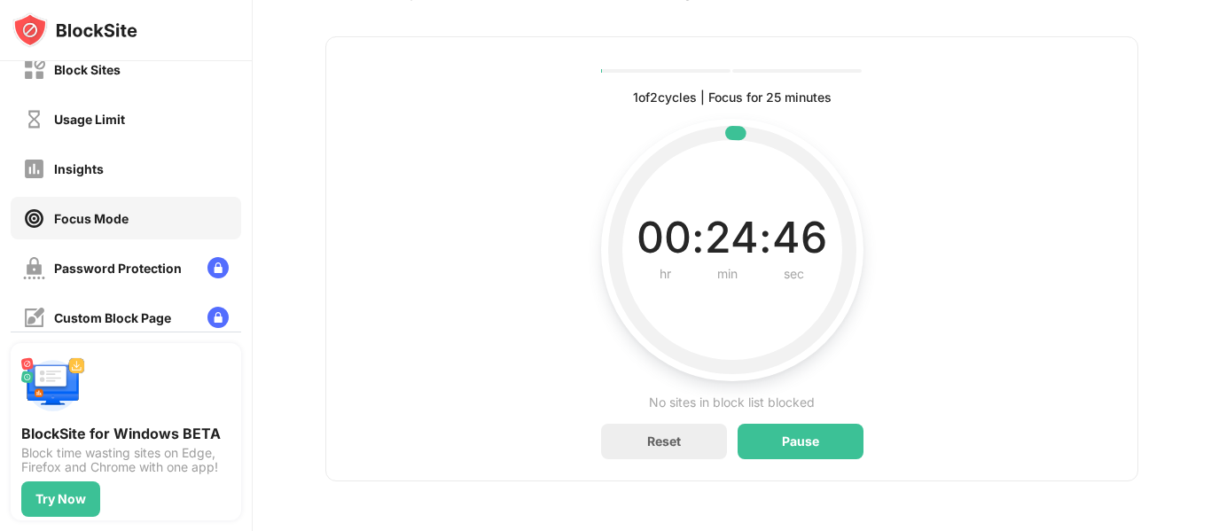
click at [836, 441] on div "Pause" at bounding box center [801, 441] width 126 height 35
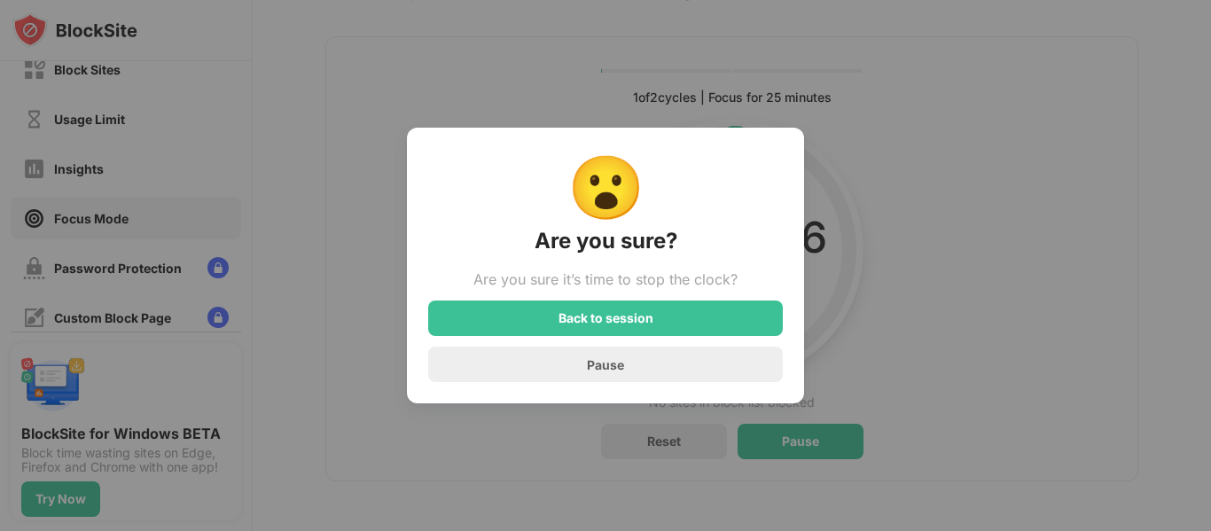
click at [738, 371] on div "Pause" at bounding box center [605, 364] width 355 height 35
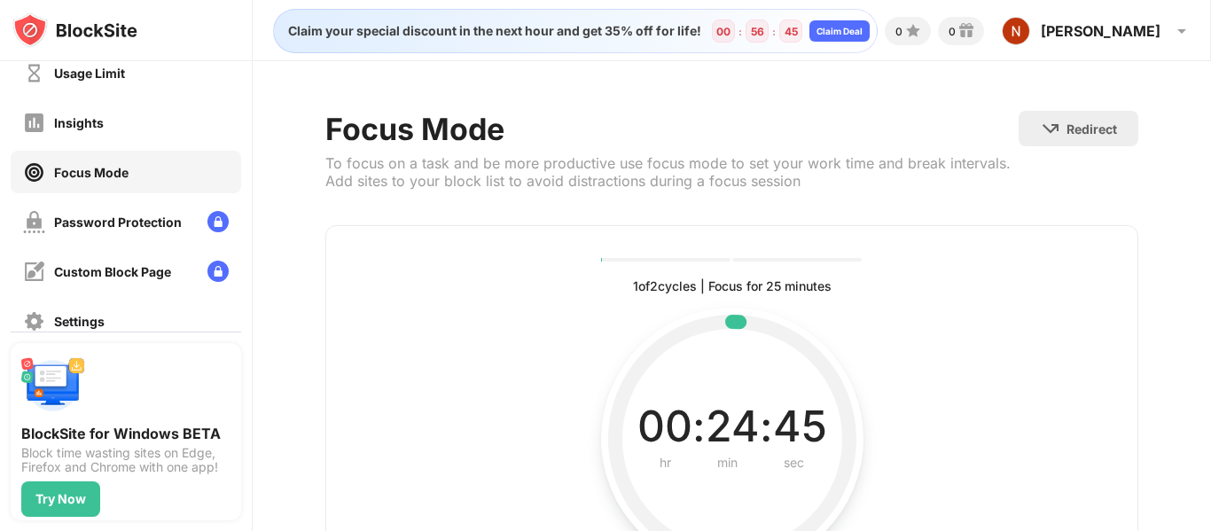
scroll to position [90, 0]
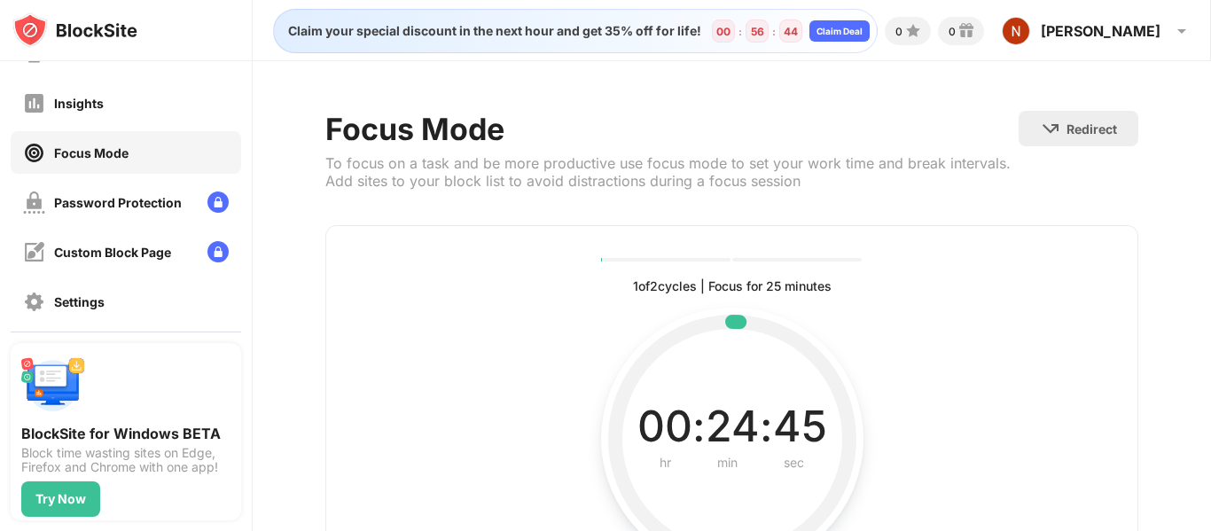
click at [105, 241] on div "Custom Block Page" at bounding box center [97, 252] width 148 height 22
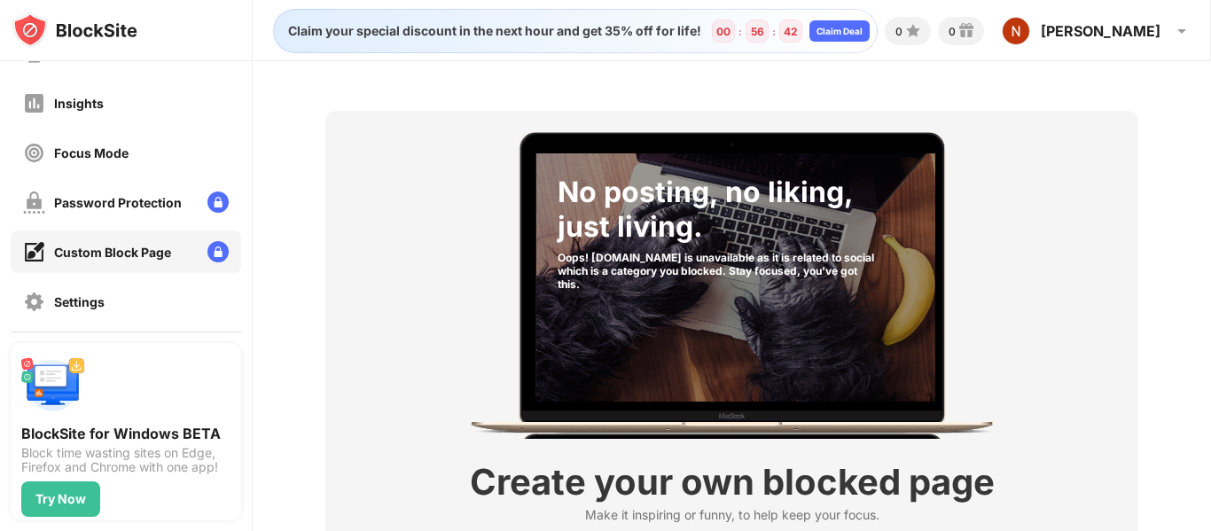
click at [66, 102] on div "Insights" at bounding box center [79, 103] width 50 height 15
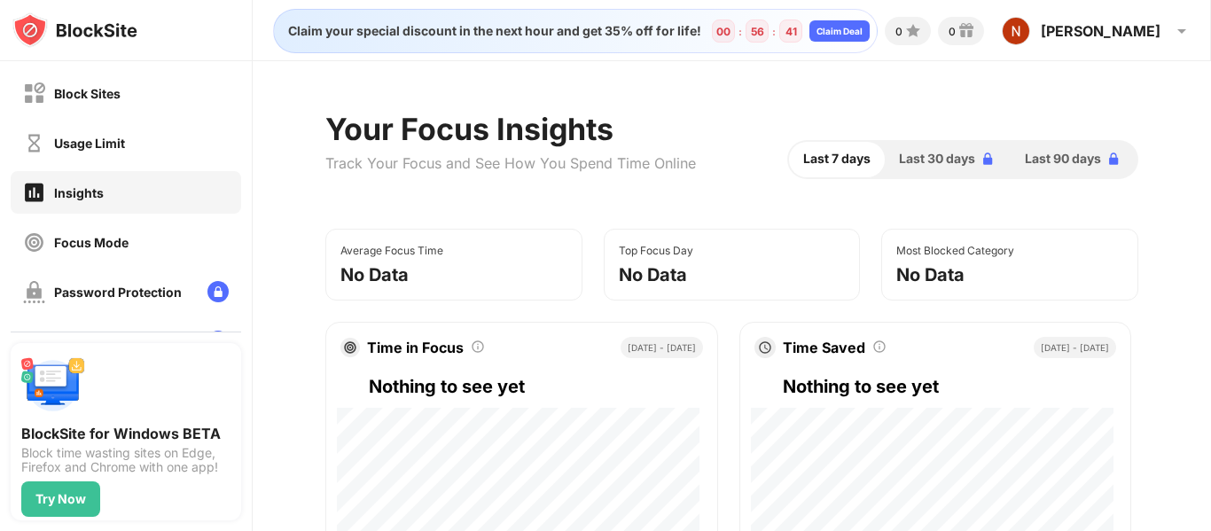
click at [42, 96] on img at bounding box center [34, 93] width 22 height 22
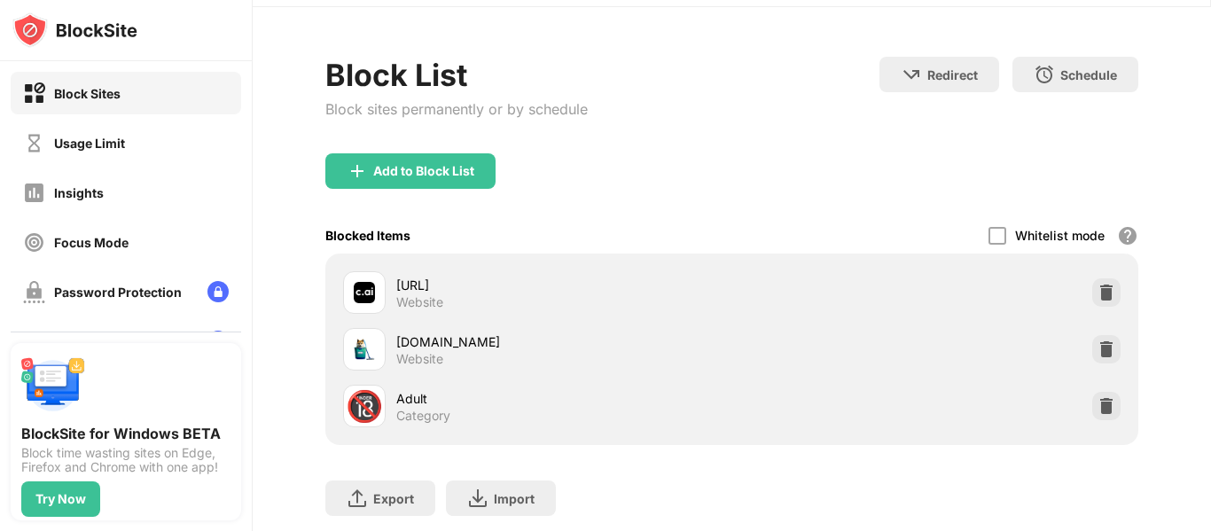
scroll to position [59, 0]
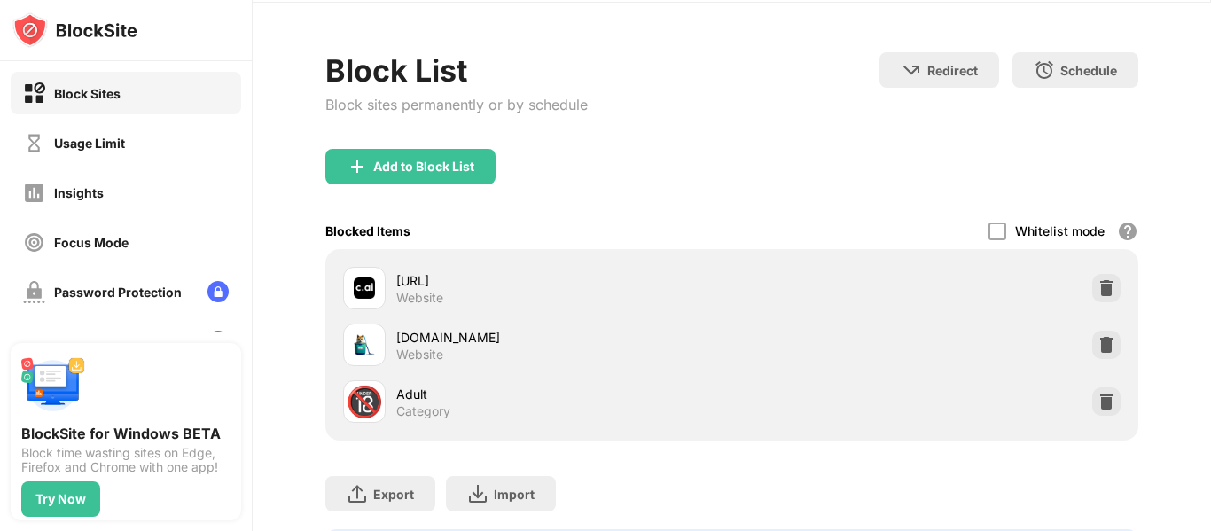
click at [1120, 232] on div "Block all websites except for those in your whitelist. Whitelist Mode only work…" at bounding box center [1127, 231] width 21 height 21
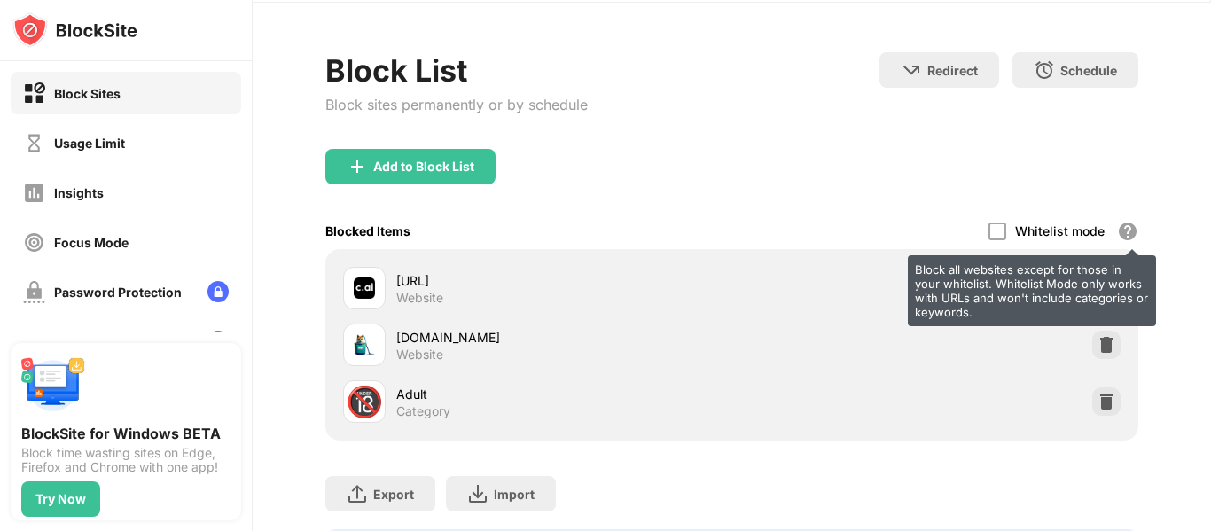
click at [1172, 298] on div "Block List Block sites permanently or by schedule Redirect Choose a site to be …" at bounding box center [732, 316] width 958 height 626
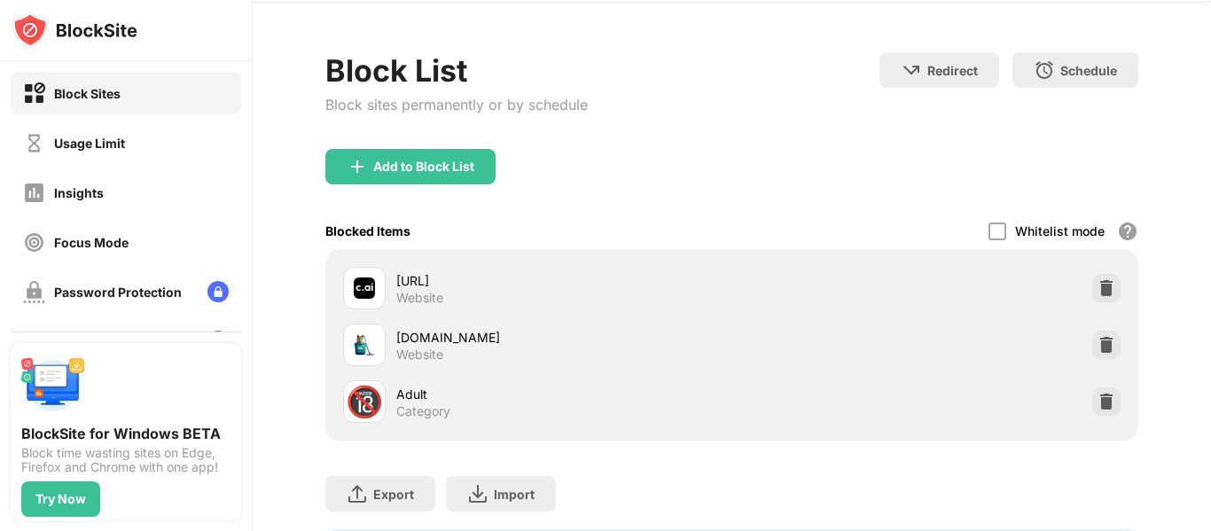
scroll to position [169, 0]
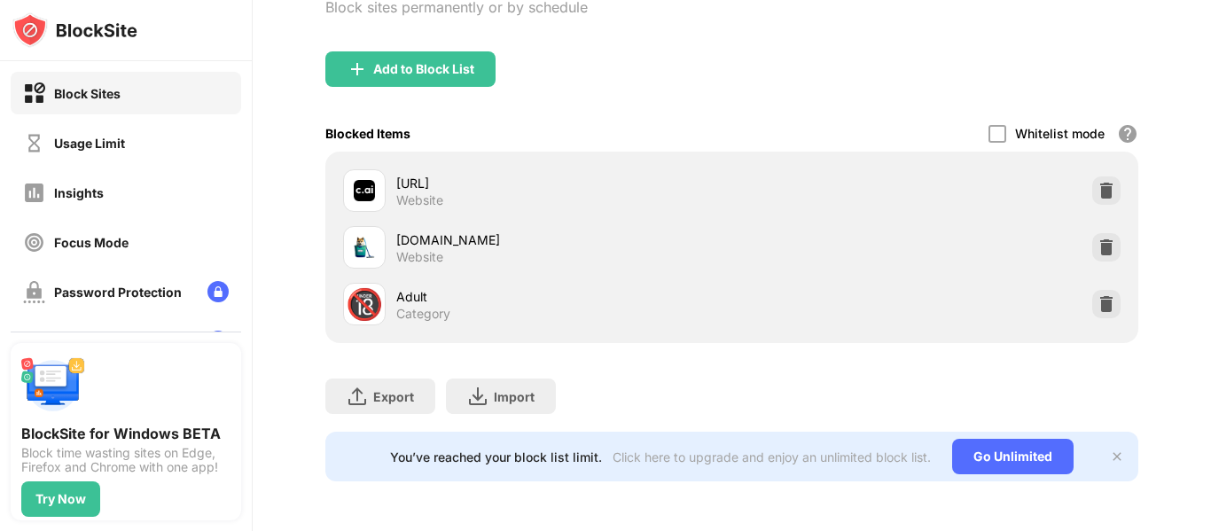
click at [1110, 449] on img at bounding box center [1117, 456] width 14 height 14
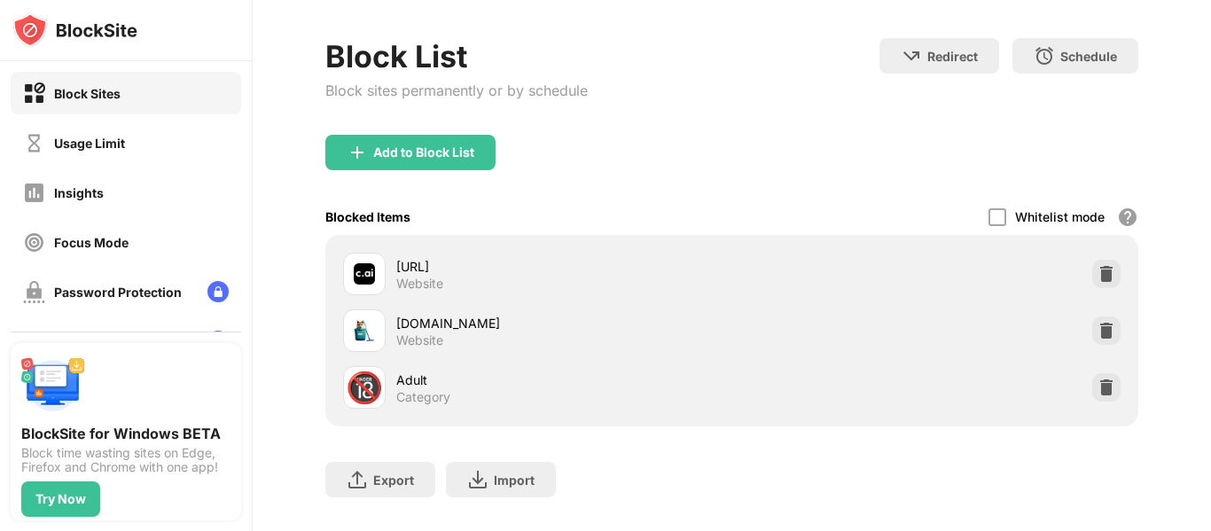
scroll to position [0, 0]
